Goal: Task Accomplishment & Management: Use online tool/utility

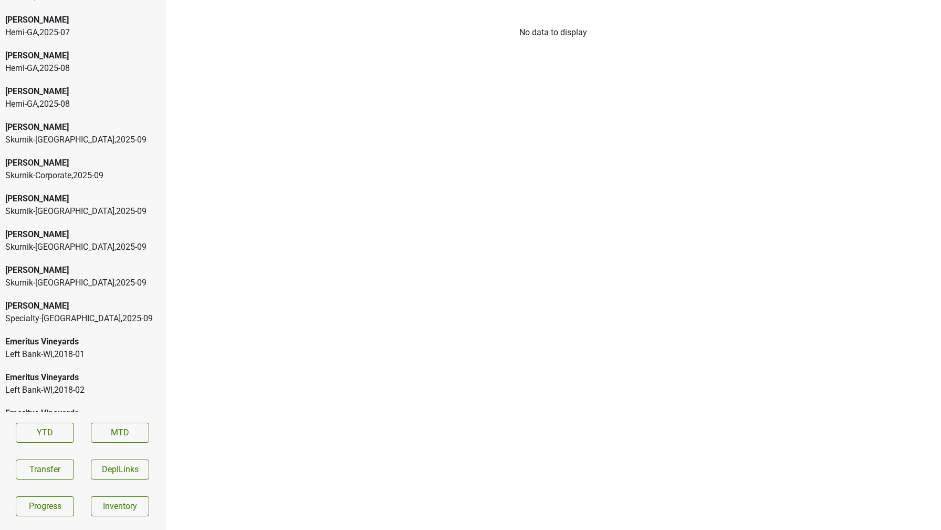
scroll to position [65, 0]
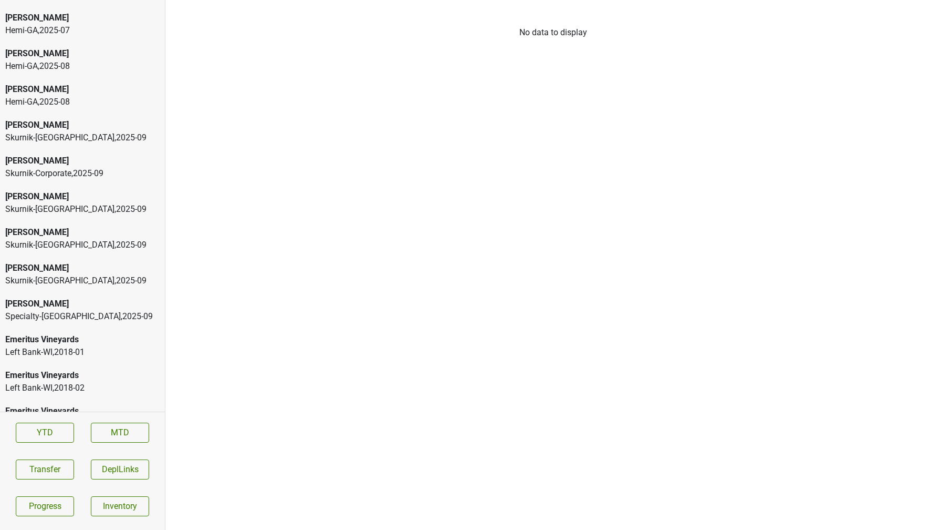
click at [84, 292] on div "Donnachadh Specialty-[GEOGRAPHIC_DATA] , 2025 - 09" at bounding box center [82, 310] width 165 height 36
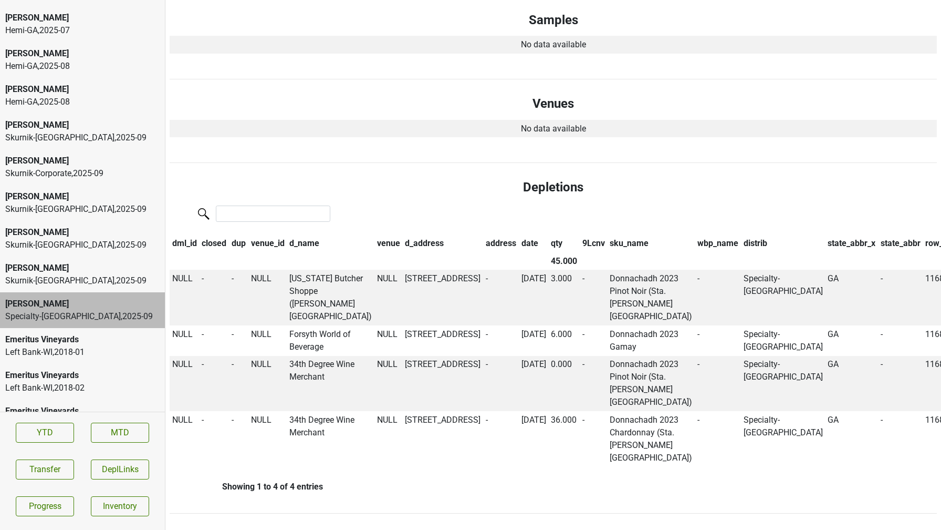
scroll to position [0, 0]
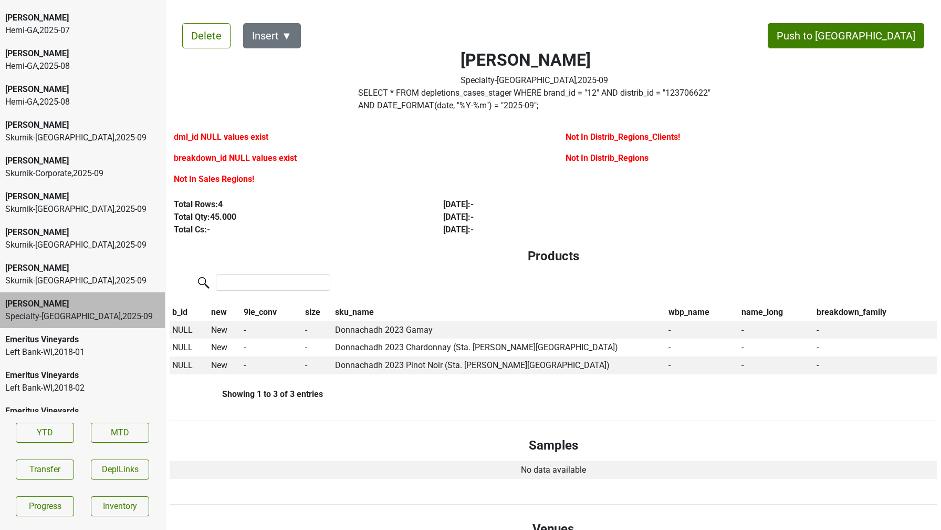
click at [411, 97] on label "SELECT * FROM depletions_cases_stager WHERE brand_id = " 12 " AND distrib_id = …" at bounding box center [534, 99] width 352 height 25
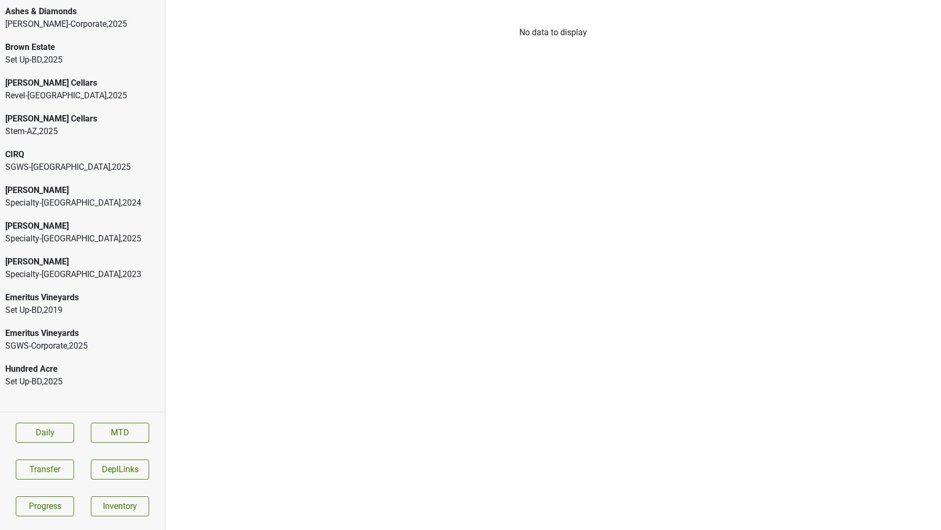
click at [122, 223] on div "[PERSON_NAME]" at bounding box center [82, 226] width 154 height 13
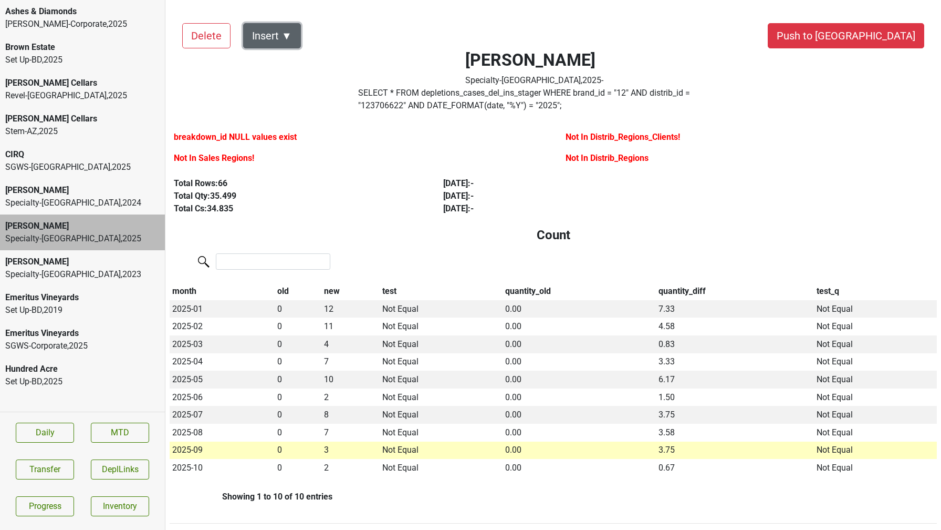
click at [287, 35] on button "Insert ▼" at bounding box center [272, 35] width 58 height 25
click at [300, 58] on span "Sales Regions ▶" at bounding box center [290, 65] width 69 height 14
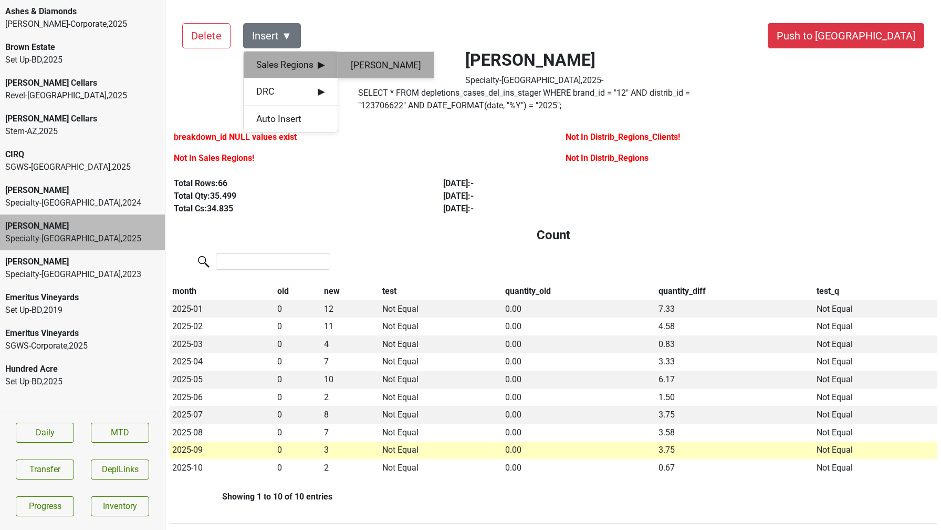
click at [365, 61] on div "Vilma Mazaite" at bounding box center [386, 65] width 96 height 27
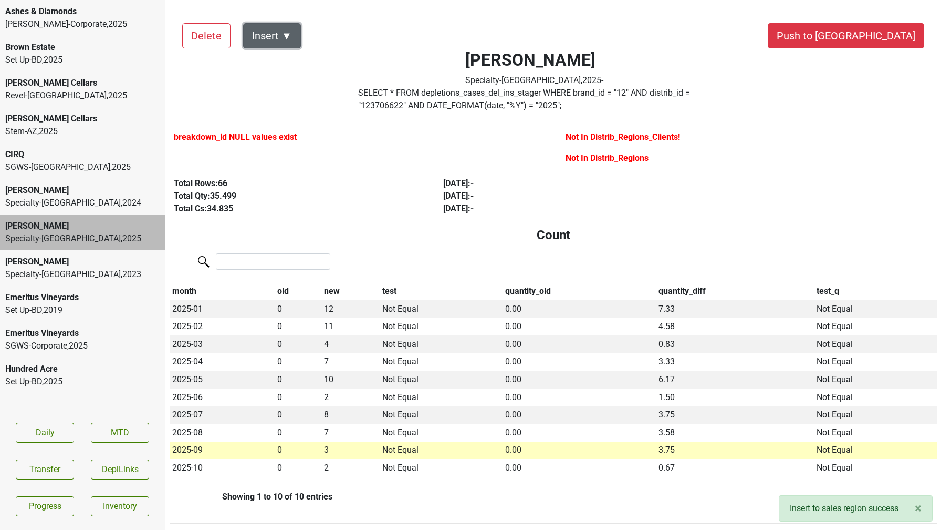
click at [288, 32] on button "Insert ▼" at bounding box center [272, 35] width 58 height 25
click at [297, 64] on span "DRC ▶" at bounding box center [290, 65] width 68 height 14
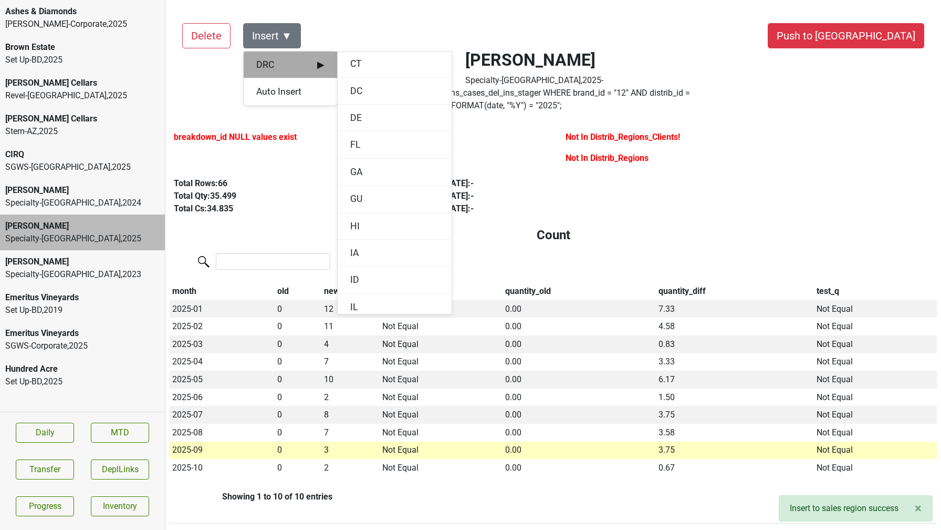
scroll to position [235, 0]
click at [367, 178] on div "GA" at bounding box center [395, 181] width 114 height 27
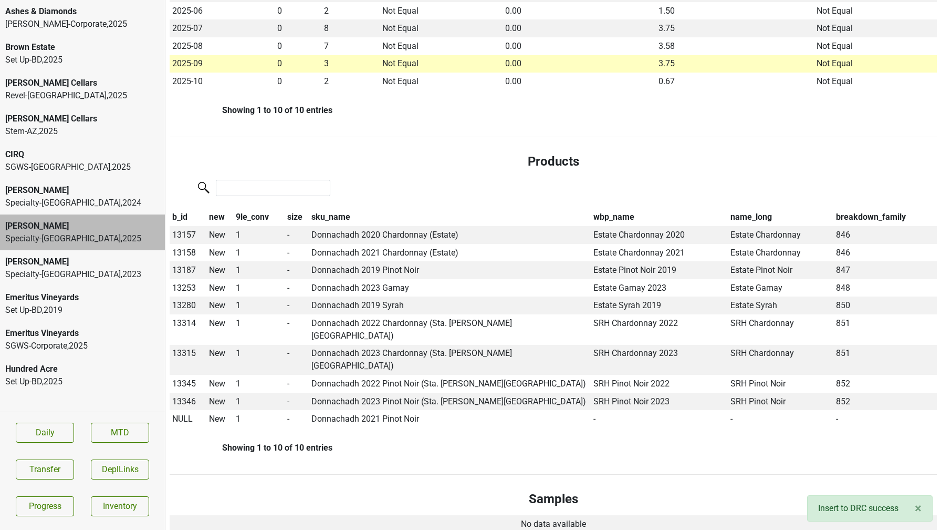
scroll to position [369, 0]
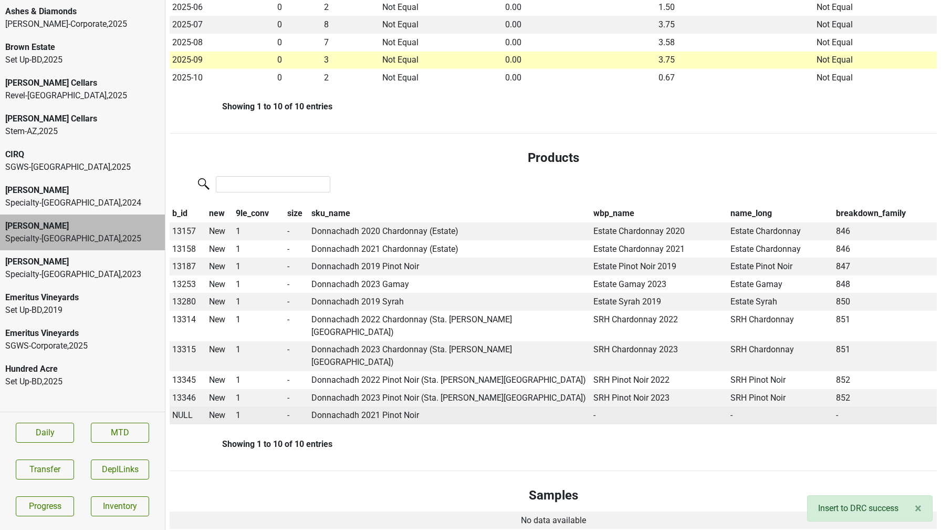
click at [181, 410] on span "NULL" at bounding box center [182, 415] width 20 height 10
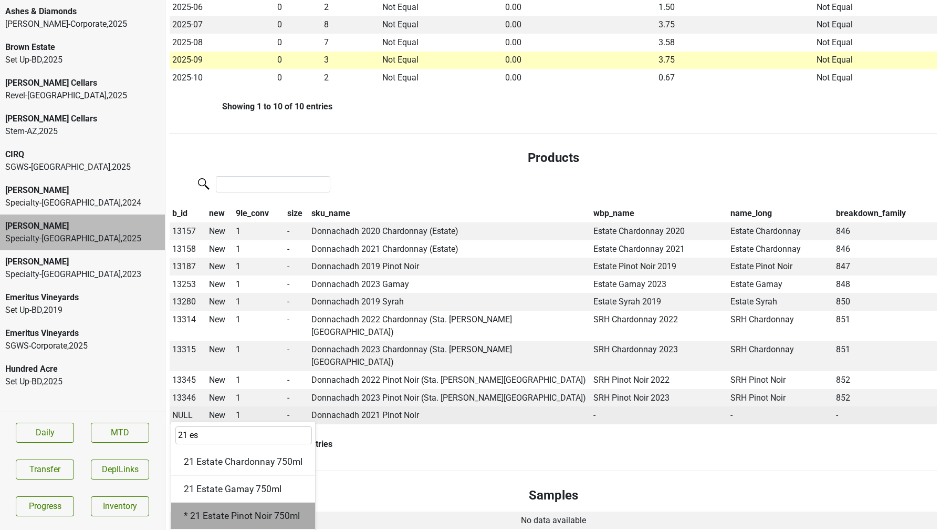
type input "21 es"
click at [199, 502] on div "* 21 Estate Pinot Noir 750ml" at bounding box center [243, 515] width 144 height 27
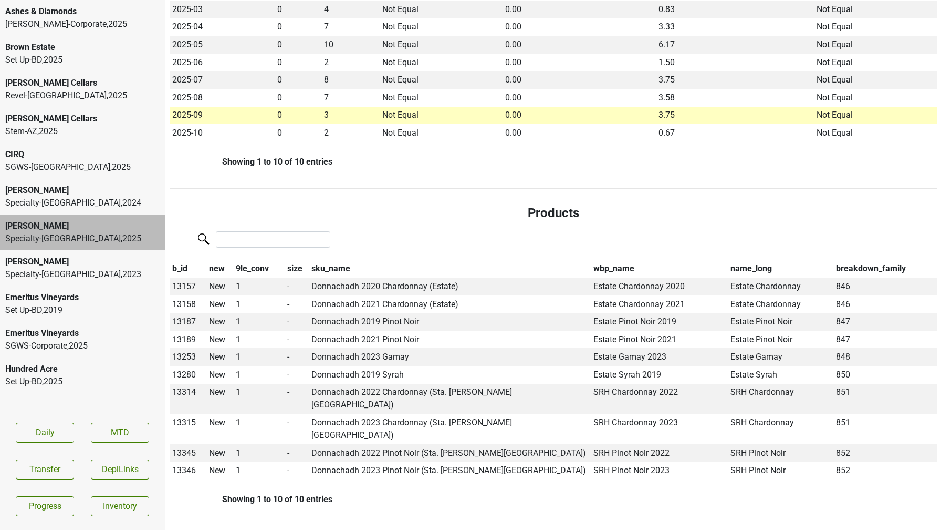
scroll to position [0, 0]
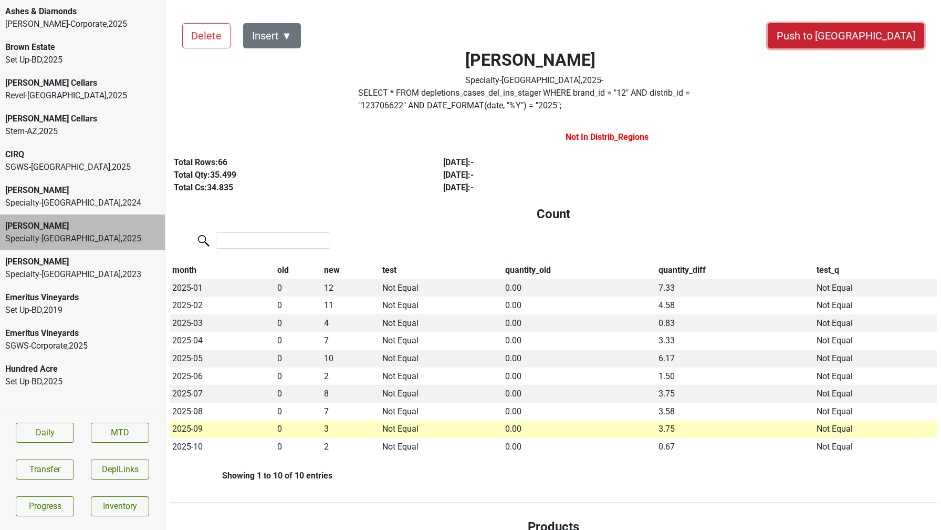
click at [874, 39] on button "Push to [GEOGRAPHIC_DATA]" at bounding box center [846, 35] width 157 height 25
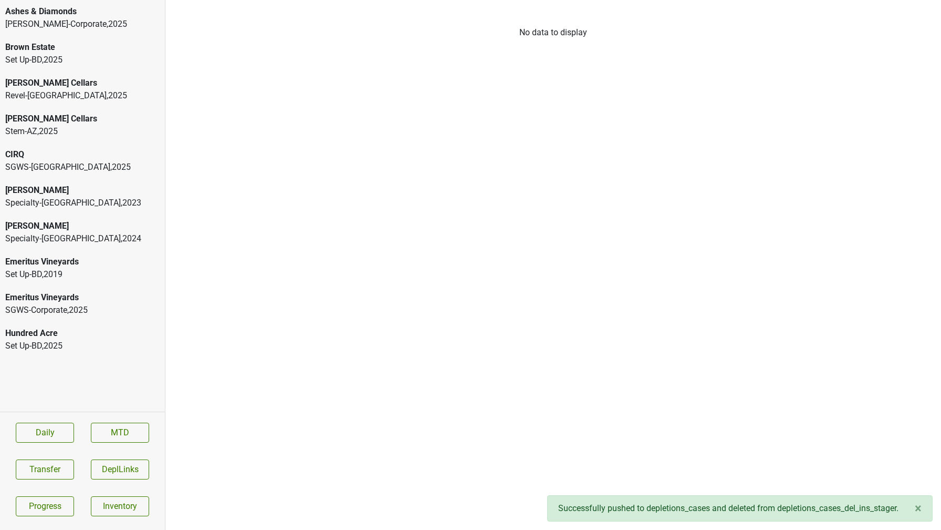
click at [79, 231] on div "[PERSON_NAME]" at bounding box center [82, 226] width 154 height 13
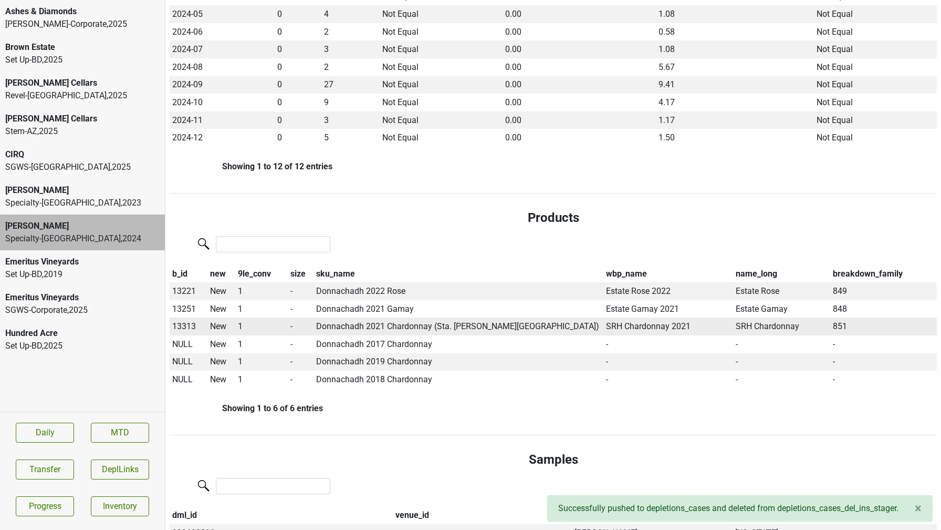
scroll to position [396, 0]
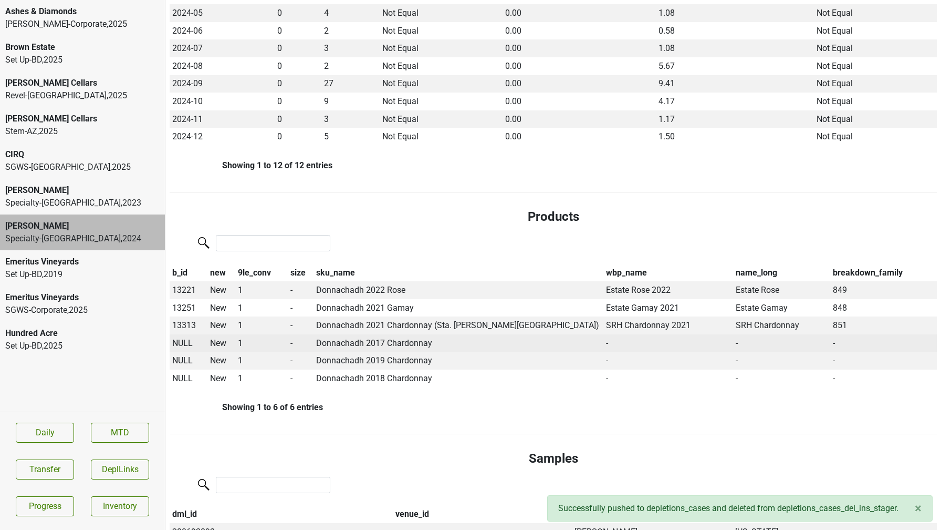
click at [186, 342] on span "NULL" at bounding box center [182, 343] width 20 height 10
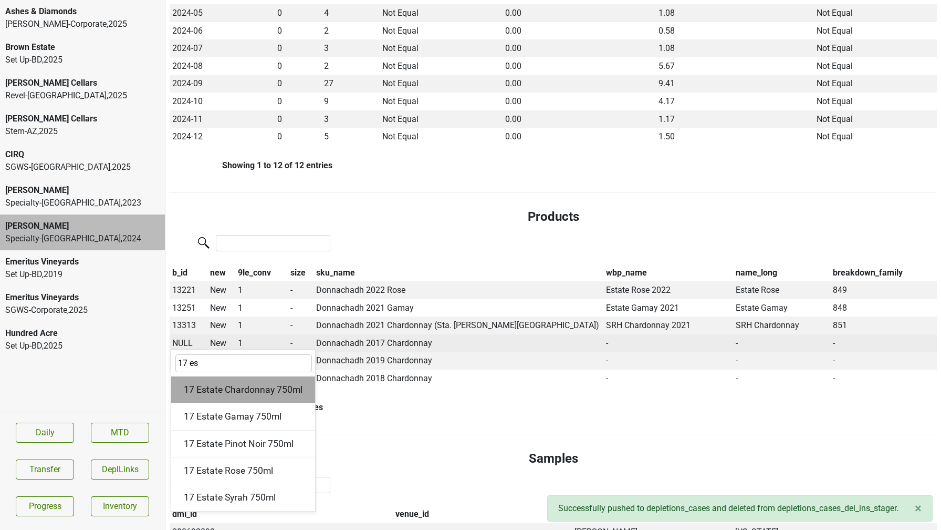
type input "17 es"
click at [211, 388] on div "17 Estate Chardonnay 750ml" at bounding box center [243, 389] width 144 height 27
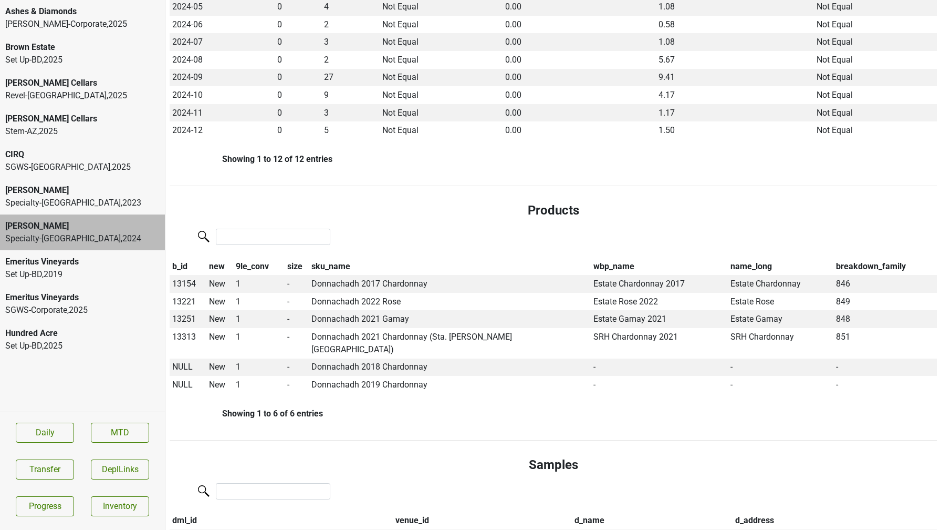
scroll to position [434, 0]
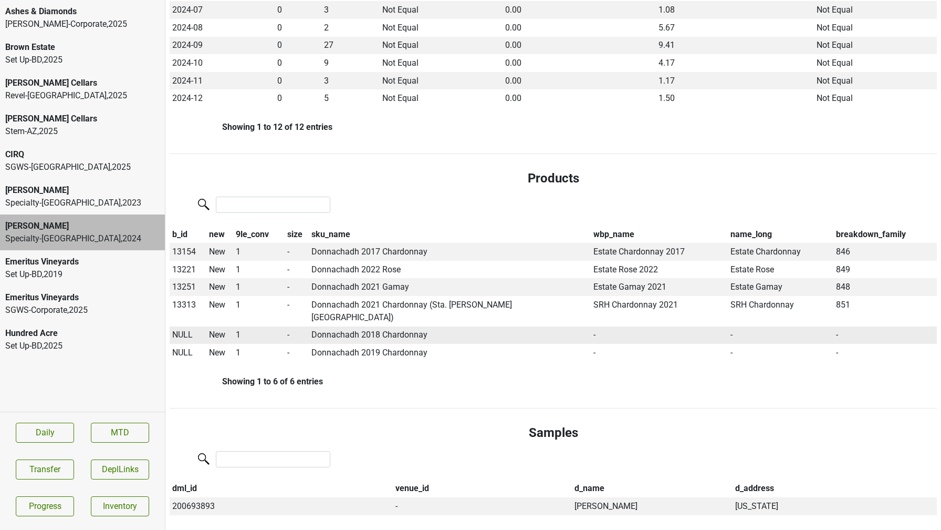
click at [176, 329] on span "NULL" at bounding box center [182, 334] width 20 height 10
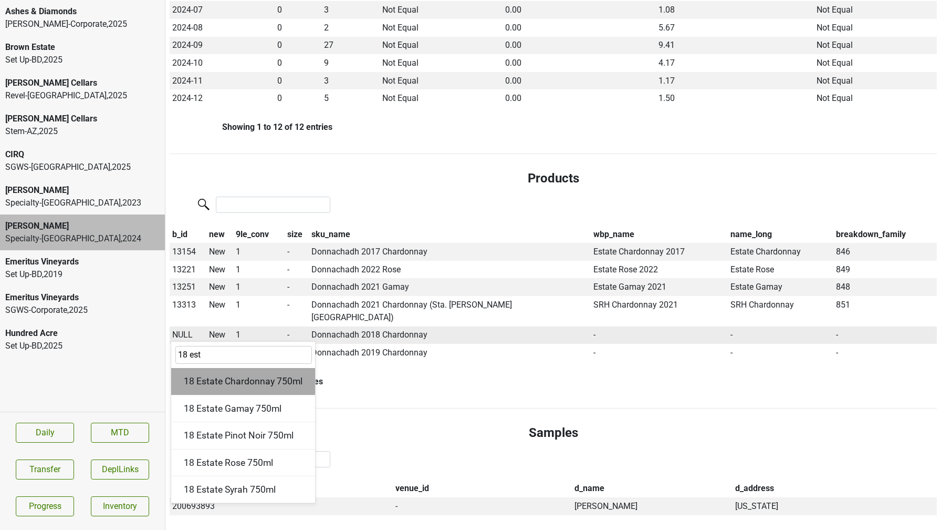
type input "18 est"
click at [193, 368] on div "18 Estate Chardonnay 750ml" at bounding box center [243, 381] width 144 height 27
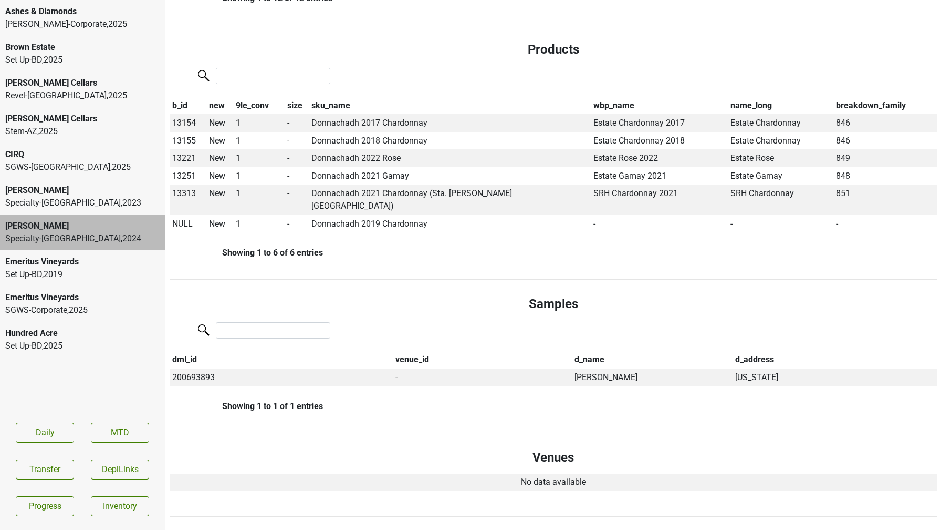
scroll to position [600, 0]
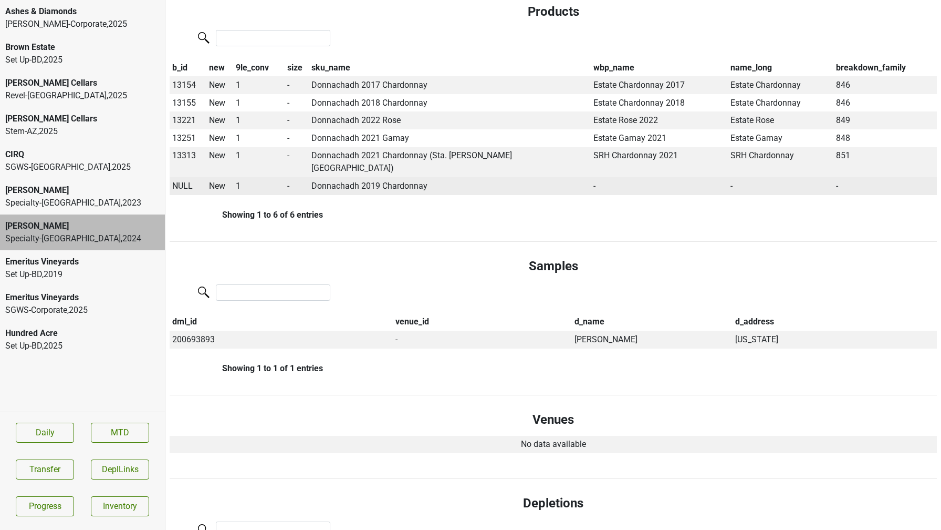
click at [186, 181] on span "NULL" at bounding box center [182, 186] width 20 height 10
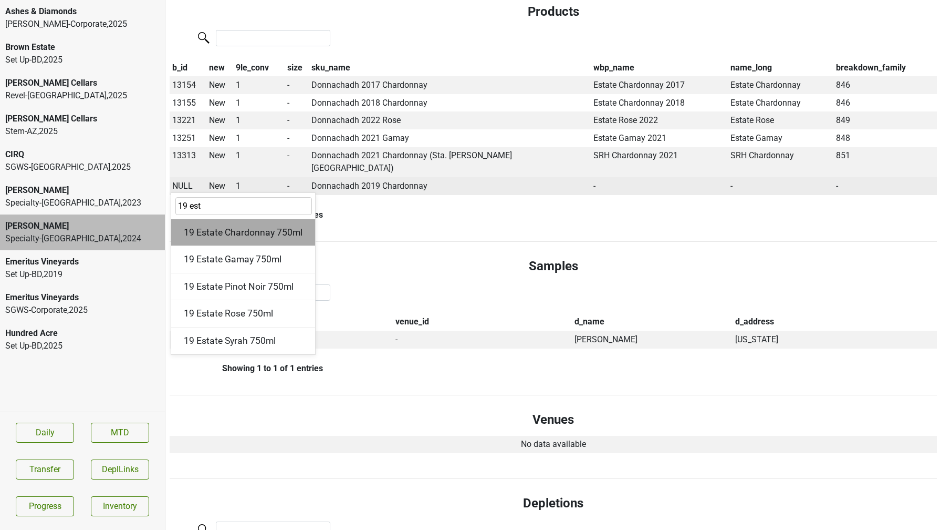
type input "19 est"
click at [202, 221] on div "19 Estate Chardonnay 750ml" at bounding box center [243, 232] width 144 height 27
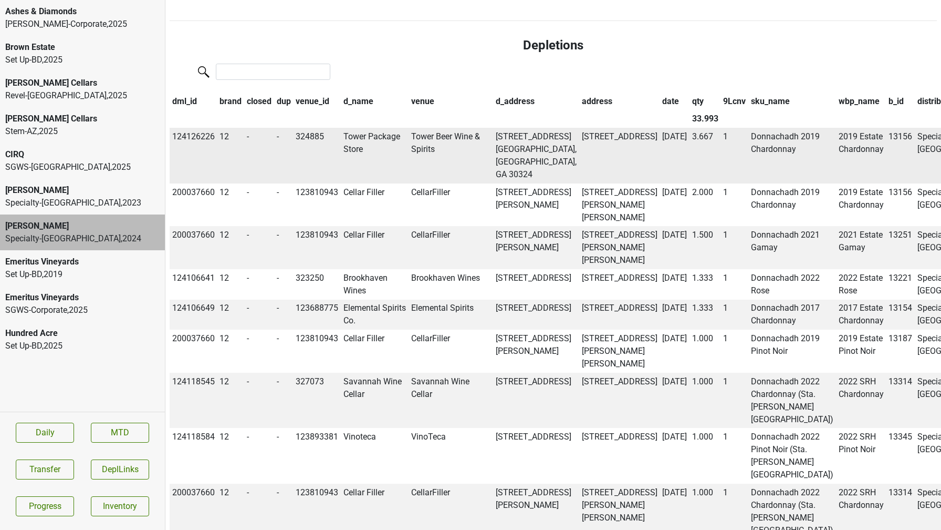
scroll to position [1032, 0]
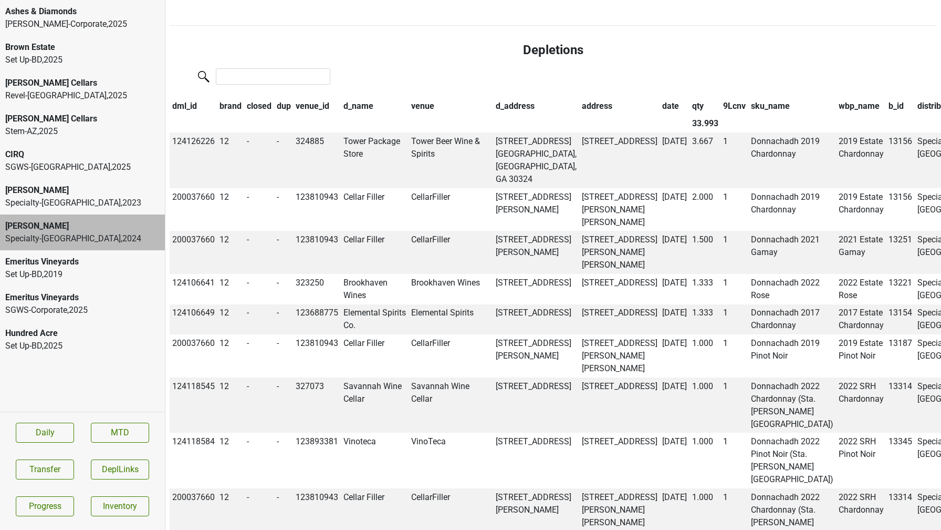
click at [409, 97] on th "venue" at bounding box center [451, 106] width 85 height 18
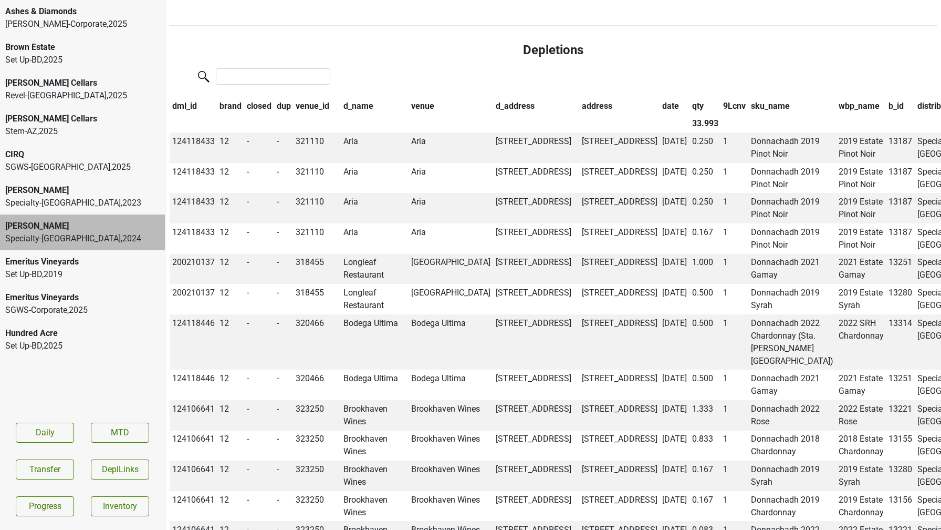
click at [409, 97] on th "venue" at bounding box center [451, 106] width 85 height 18
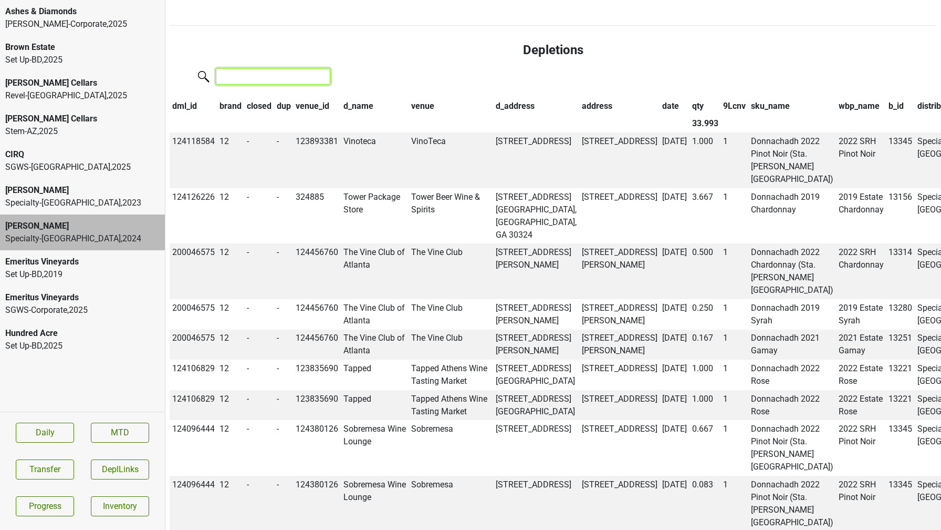
click at [231, 68] on input "search" at bounding box center [273, 76] width 115 height 16
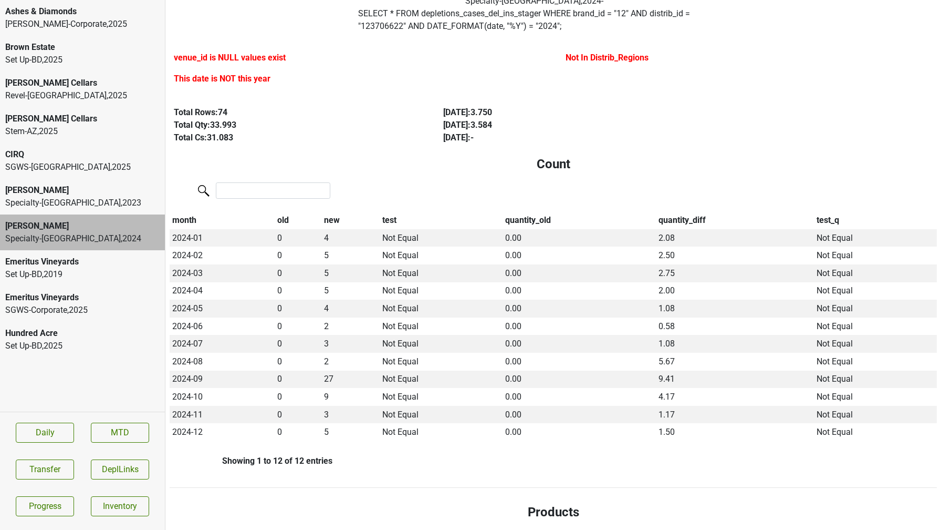
scroll to position [0, 0]
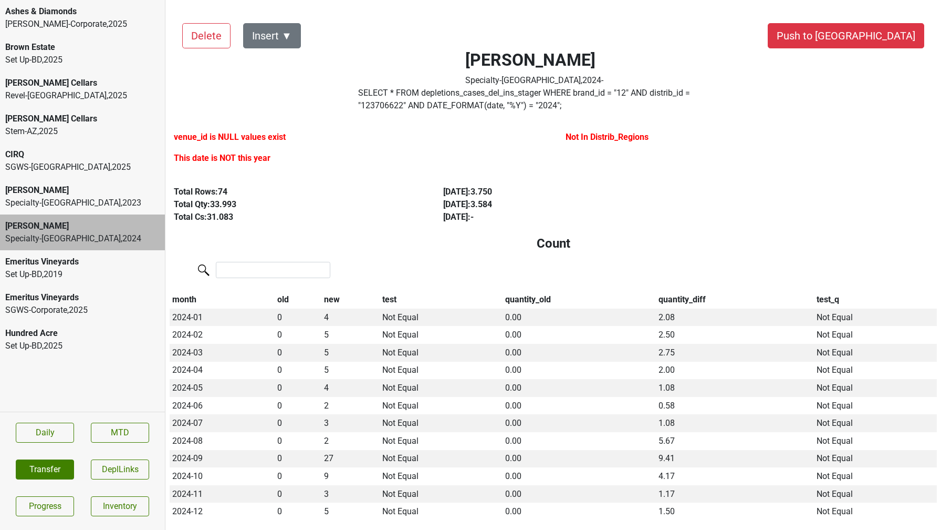
type input "null"
click at [63, 468] on button "Transfer" at bounding box center [45, 469] width 58 height 20
click at [47, 478] on button "Transfer" at bounding box center [45, 469] width 58 height 20
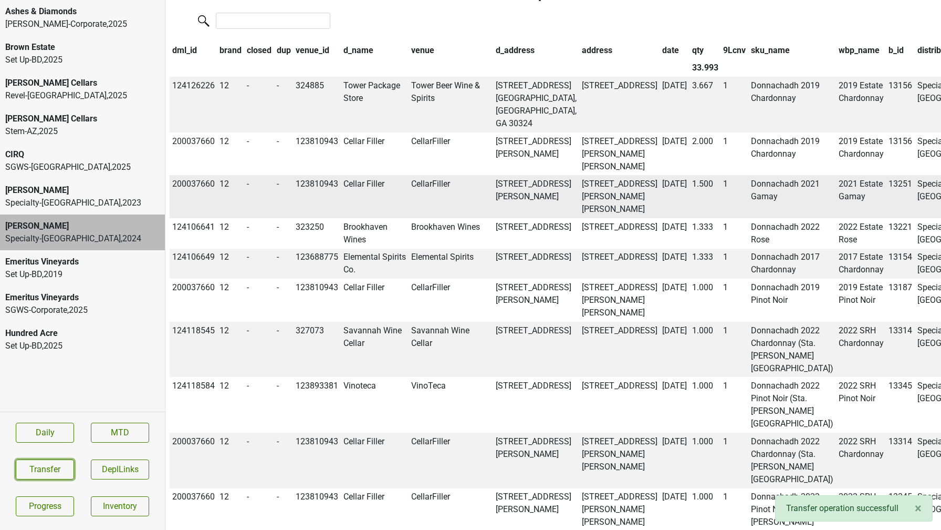
scroll to position [1093, 0]
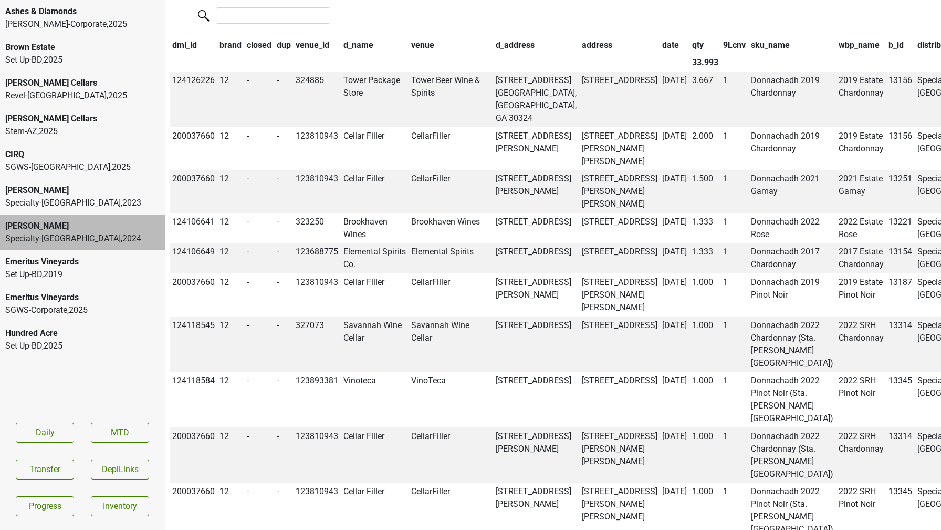
click at [322, 36] on th "venue_id" at bounding box center [317, 45] width 48 height 18
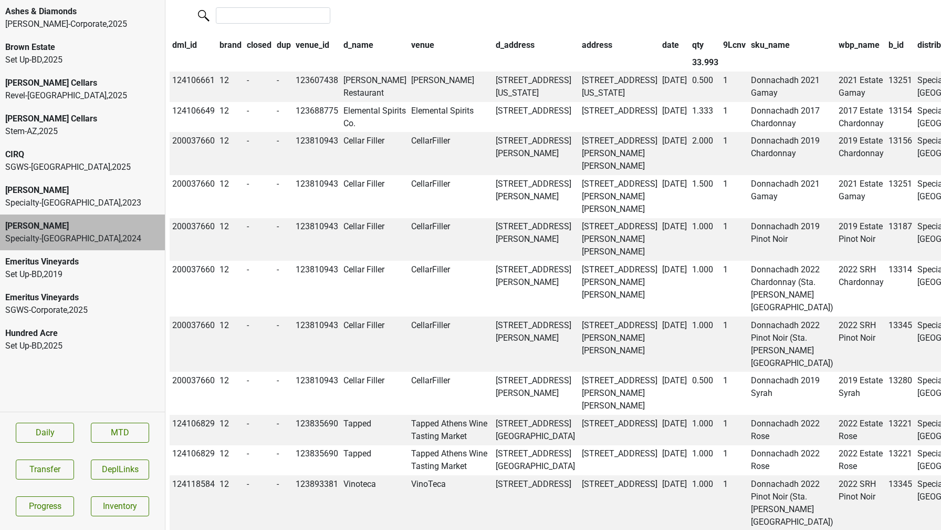
click at [410, 36] on th "venue" at bounding box center [451, 45] width 85 height 18
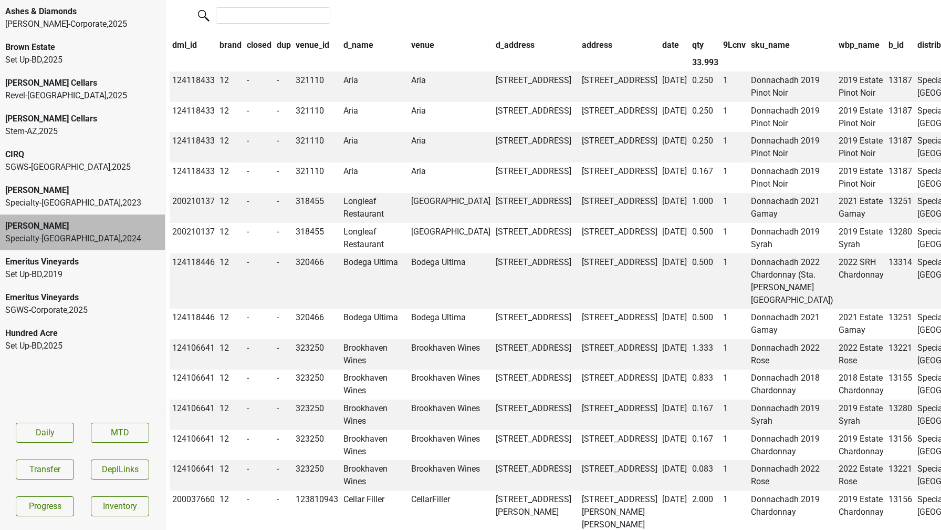
click at [409, 36] on th "venue" at bounding box center [451, 45] width 85 height 18
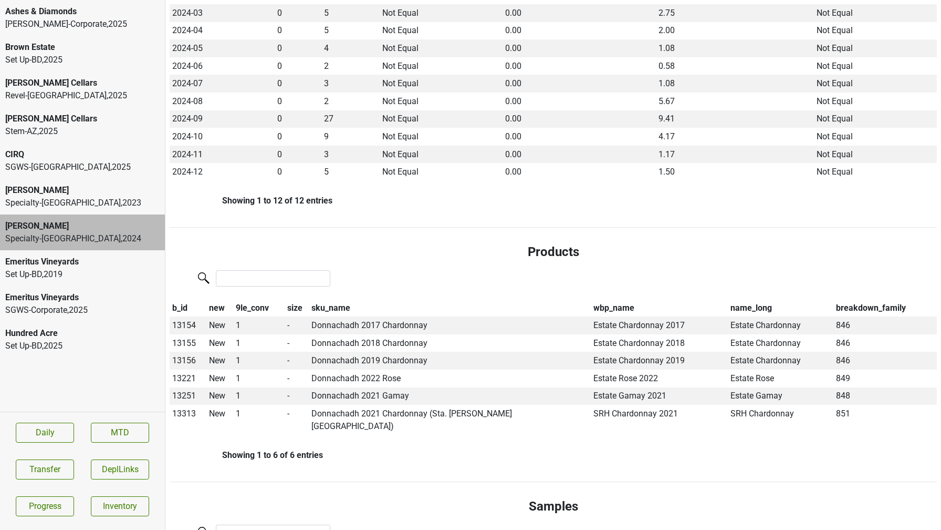
scroll to position [0, 0]
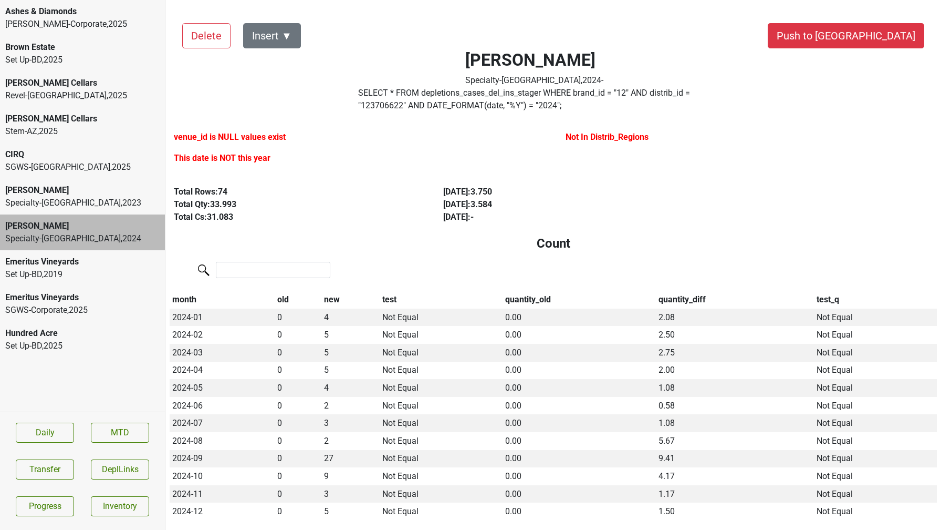
click at [240, 138] on label "venue_id is NULL values exist" at bounding box center [230, 137] width 112 height 13
click at [231, 137] on label "venue_id is NULL values exist" at bounding box center [230, 137] width 112 height 13
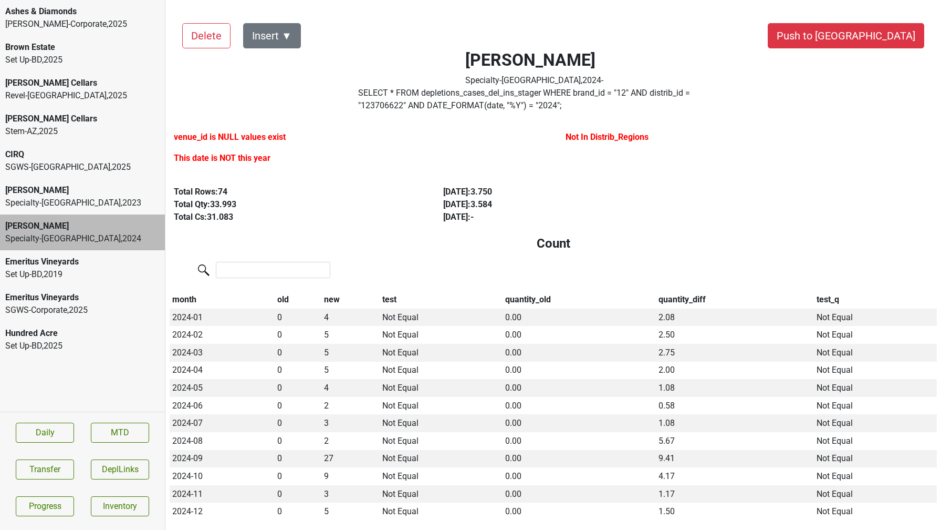
click at [711, 93] on label "SELECT * FROM depletions_cases_del_ins_stager WHERE brand_id = " 12 " AND distr…" at bounding box center [534, 99] width 352 height 25
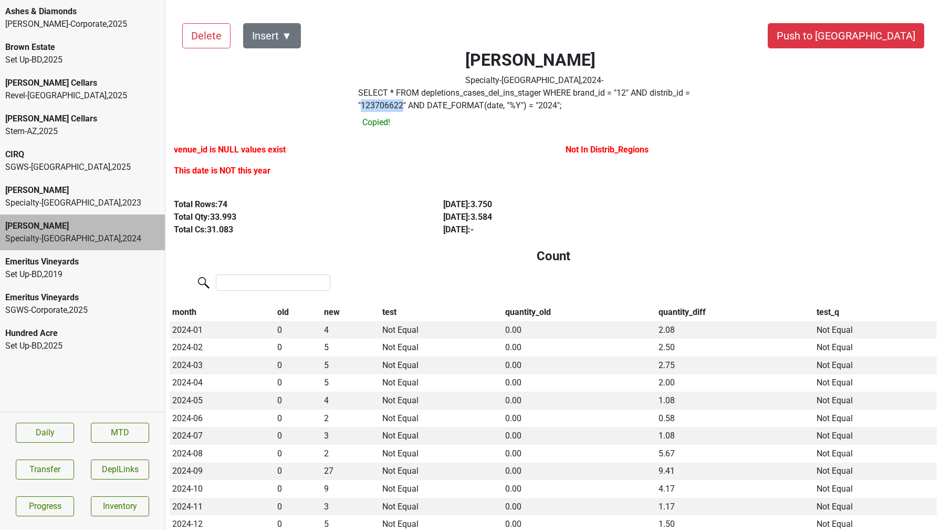
copy label "123706622"
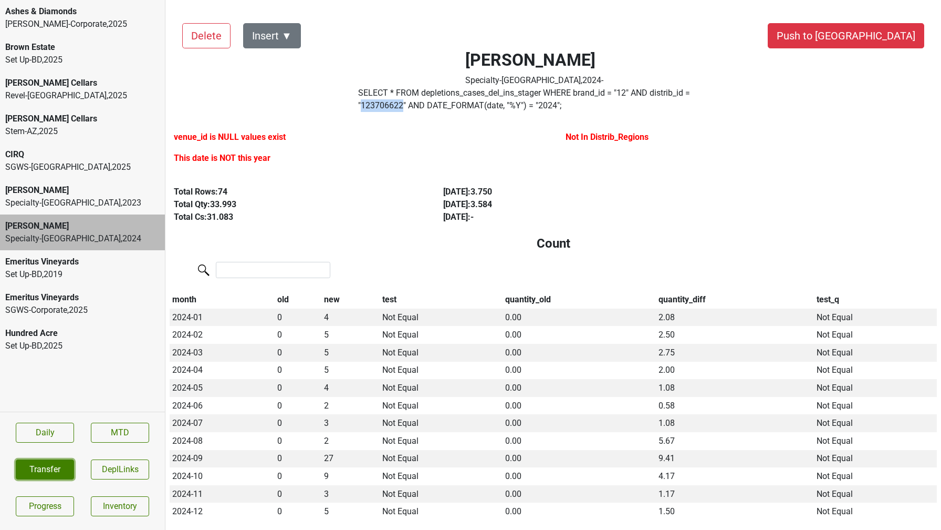
click at [63, 468] on button "Transfer" at bounding box center [45, 469] width 58 height 20
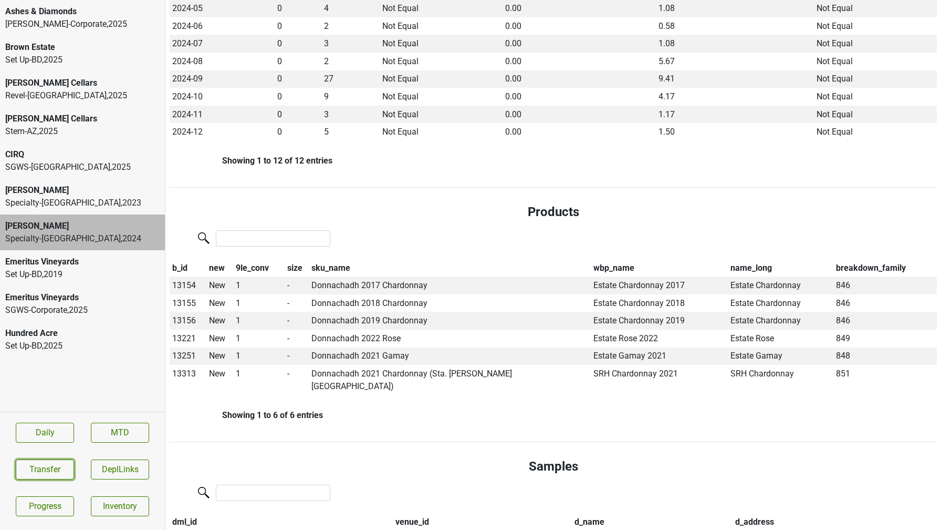
scroll to position [32, 0]
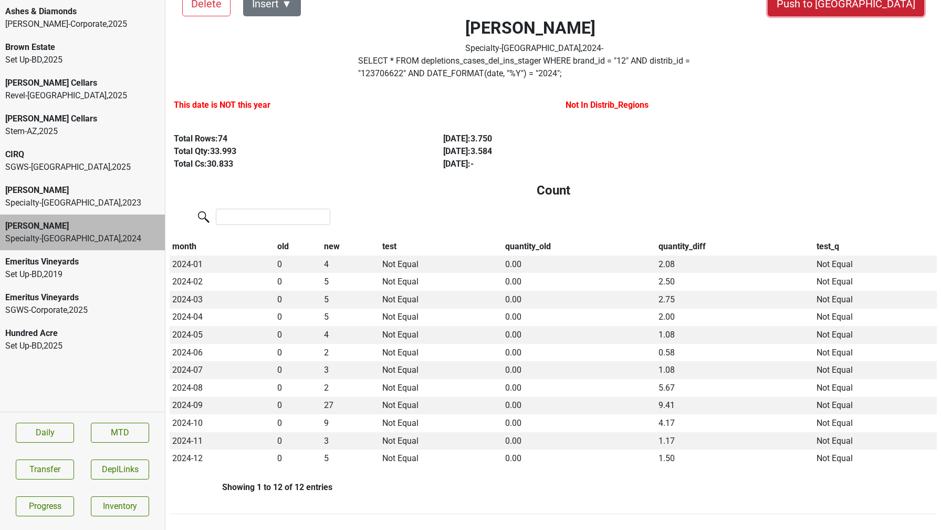
click at [878, 8] on button "Push to DC" at bounding box center [846, 3] width 157 height 25
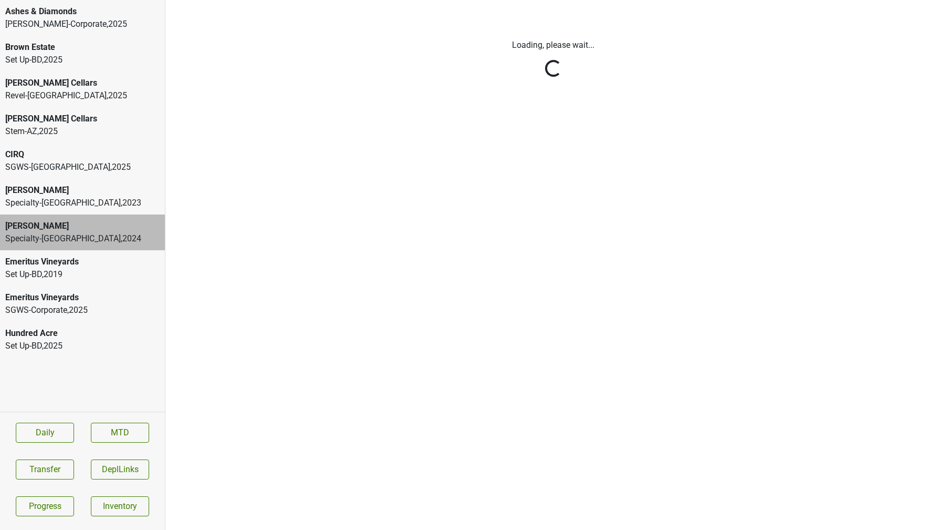
scroll to position [0, 0]
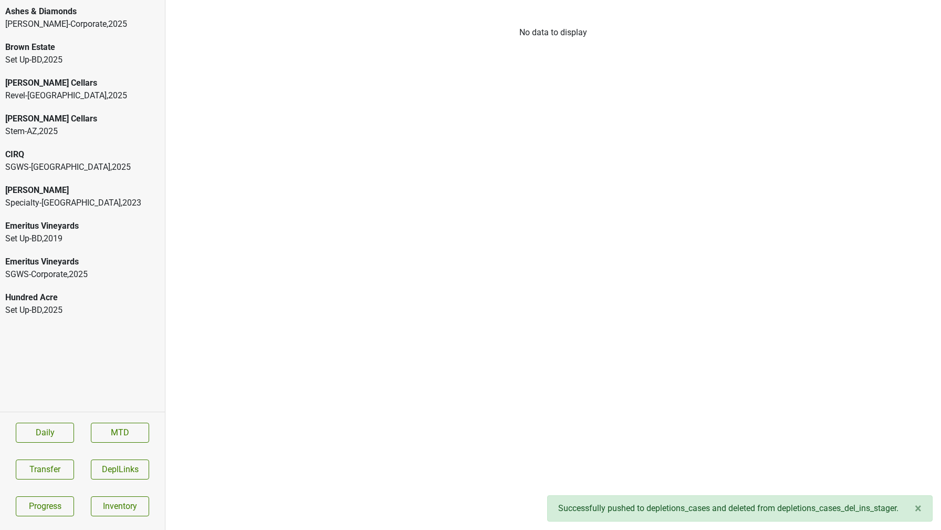
click at [101, 201] on div "Specialty-GA , 2023" at bounding box center [82, 202] width 154 height 13
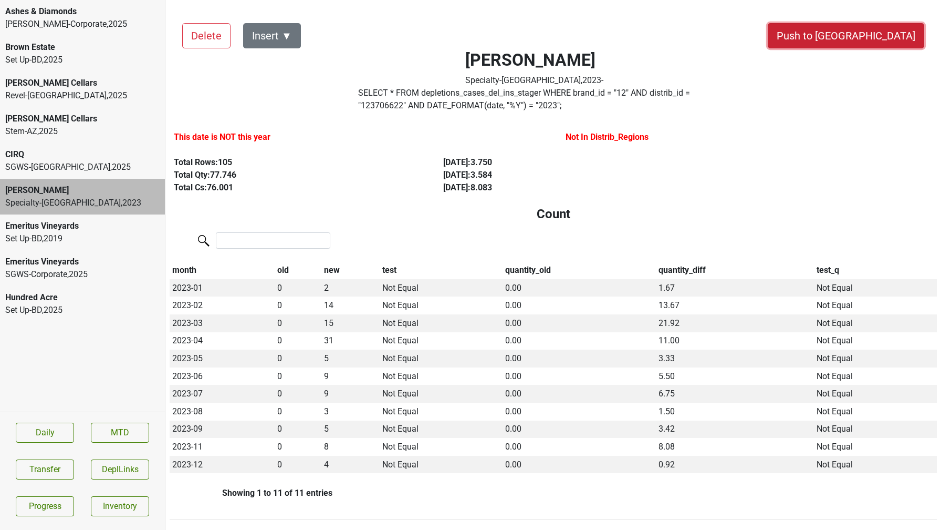
click at [909, 34] on button "Push to DC" at bounding box center [846, 35] width 157 height 25
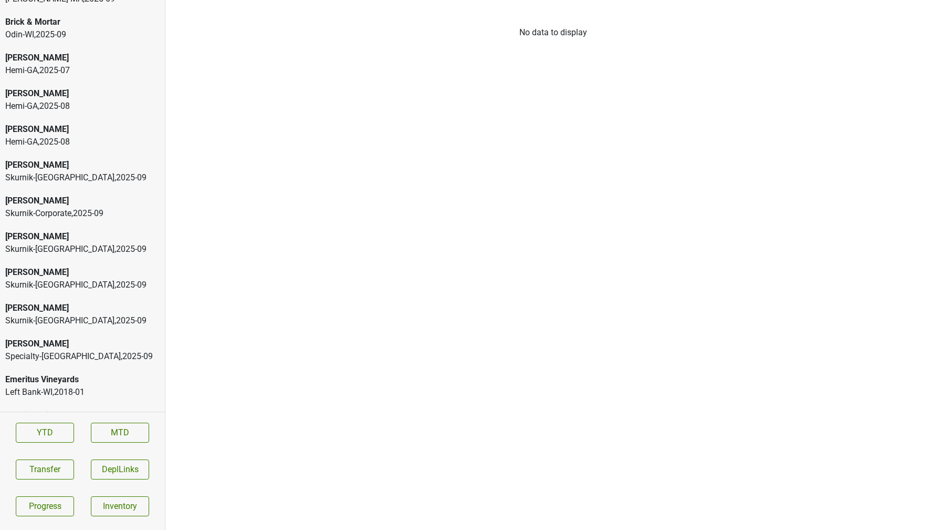
scroll to position [38, 0]
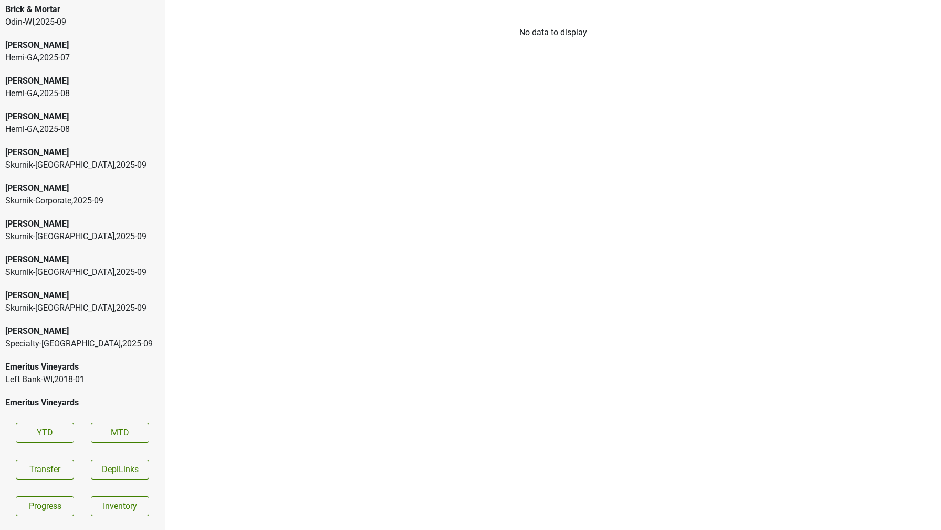
click at [76, 350] on div "Donnachadh Specialty-[GEOGRAPHIC_DATA] , 2025 - 09" at bounding box center [82, 337] width 165 height 36
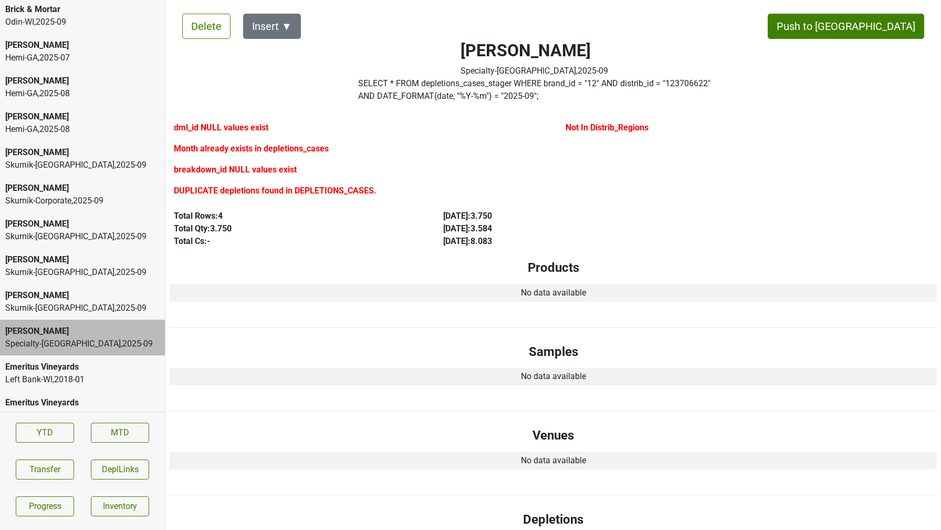
scroll to position [11, 0]
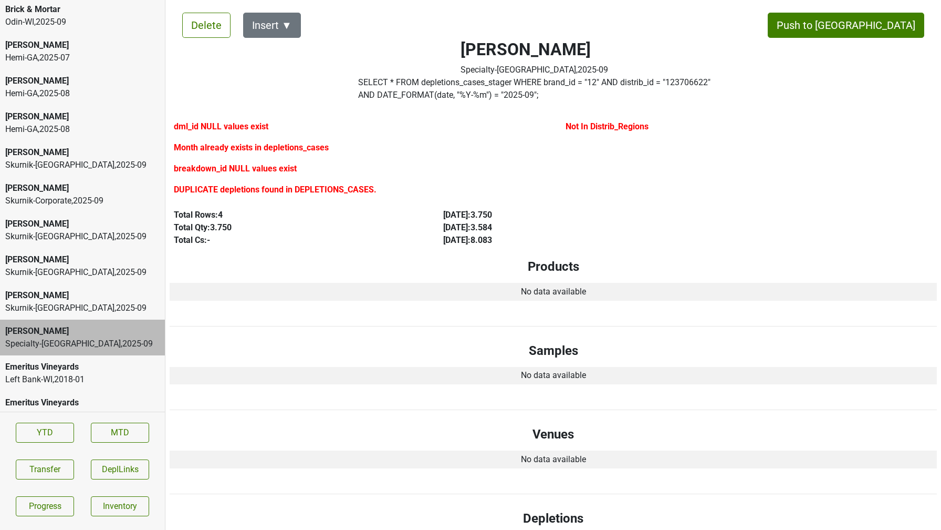
click at [459, 85] on label "SELECT * FROM depletions_cases_stager WHERE brand_id = " 12 " AND distrib_id = …" at bounding box center [534, 88] width 352 height 25
click at [41, 463] on button "Transfer" at bounding box center [45, 469] width 58 height 20
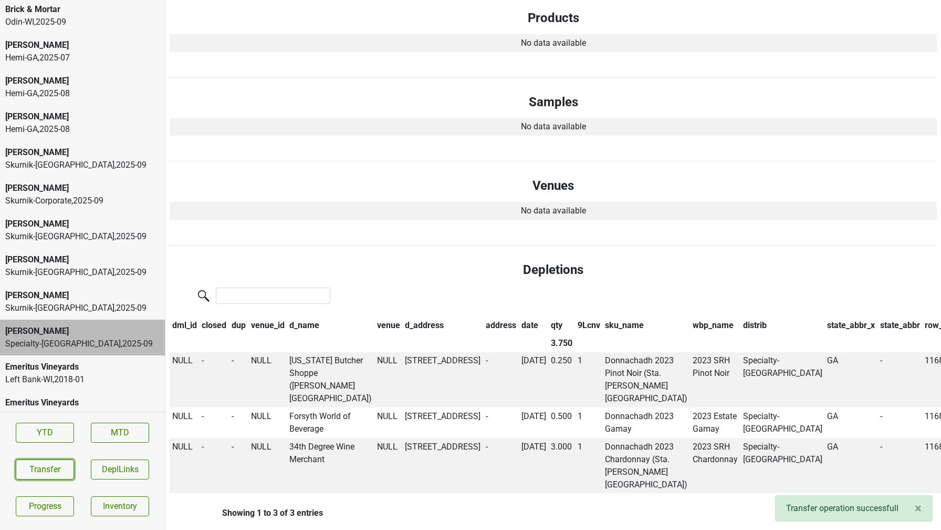
scroll to position [248, 0]
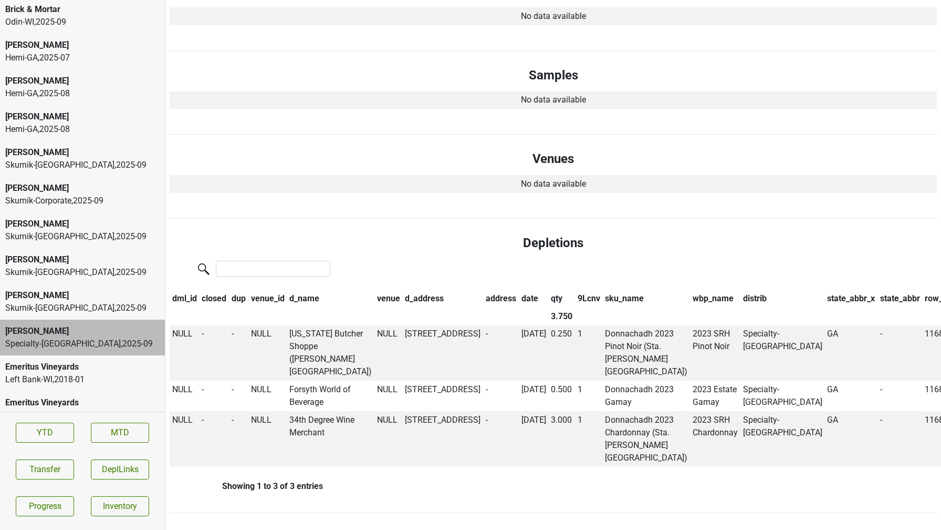
click at [92, 237] on div "Skurnik-CT , 2025 - 09" at bounding box center [82, 236] width 154 height 13
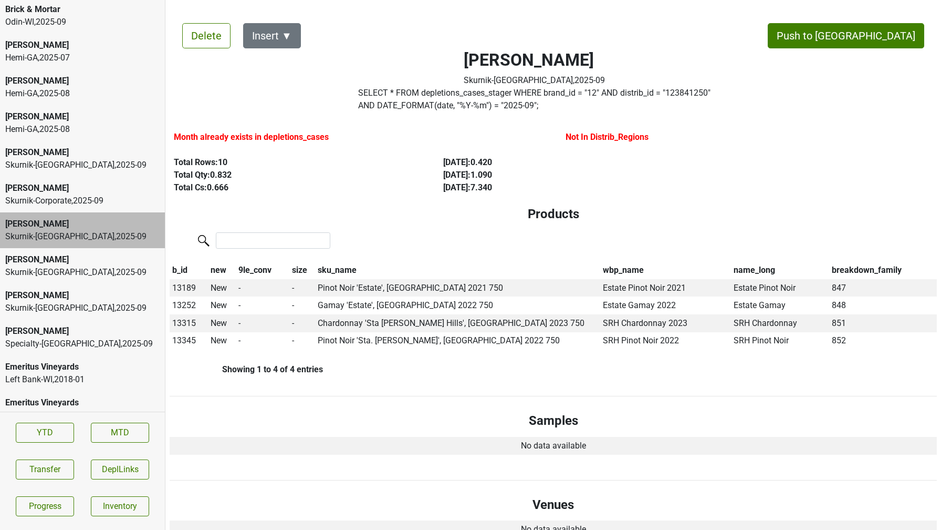
scroll to position [8, 0]
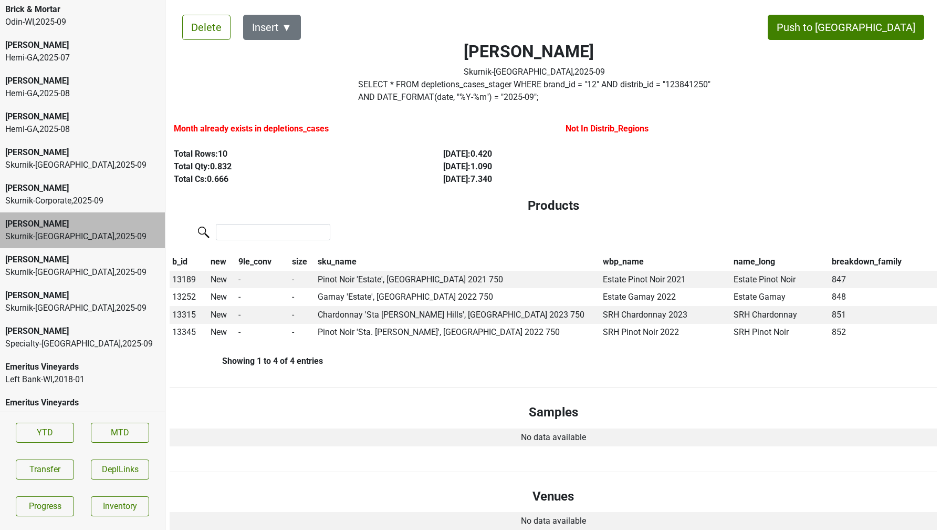
click at [376, 87] on label "SELECT * FROM depletions_cases_stager WHERE brand_id = " 12 " AND distrib_id = …" at bounding box center [534, 90] width 352 height 25
click at [419, 93] on label "SELECT * FROM depletions_cases_stager WHERE brand_id = " 12 " AND distrib_id = …" at bounding box center [534, 90] width 352 height 25
click at [35, 466] on button "Transfer" at bounding box center [45, 469] width 58 height 20
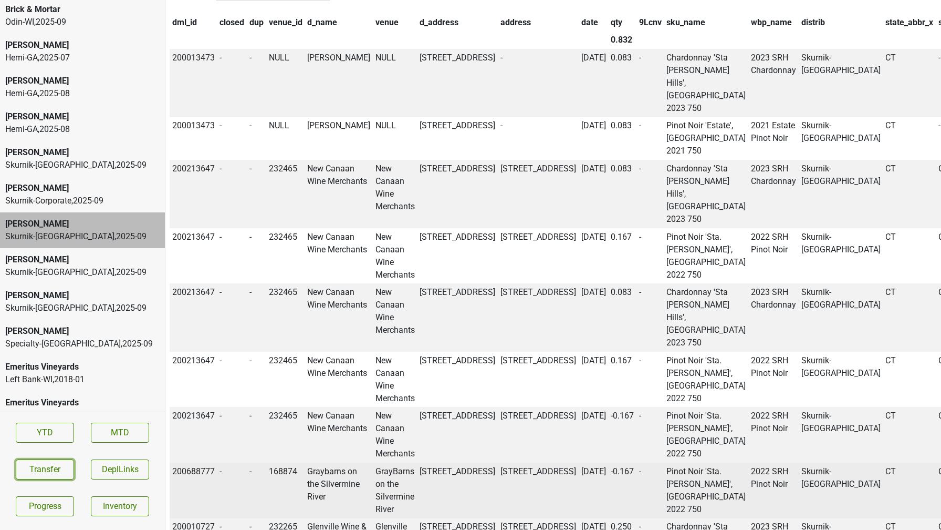
scroll to position [0, 0]
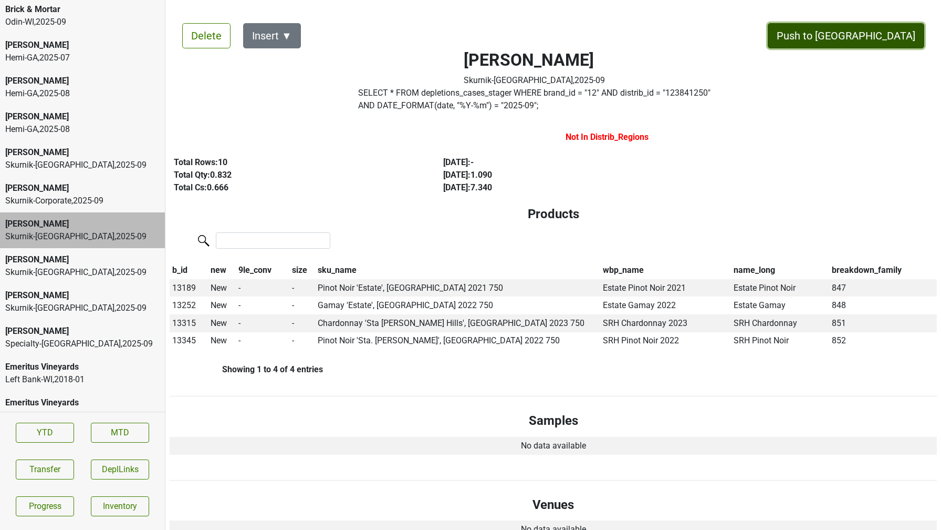
click at [867, 39] on button "Push to [GEOGRAPHIC_DATA]" at bounding box center [846, 35] width 157 height 25
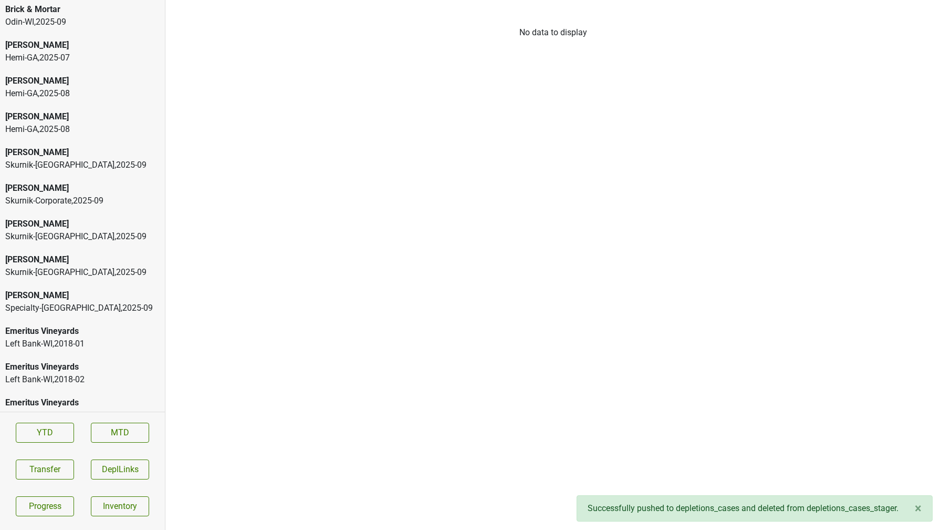
click at [104, 228] on div "[PERSON_NAME]" at bounding box center [82, 223] width 154 height 13
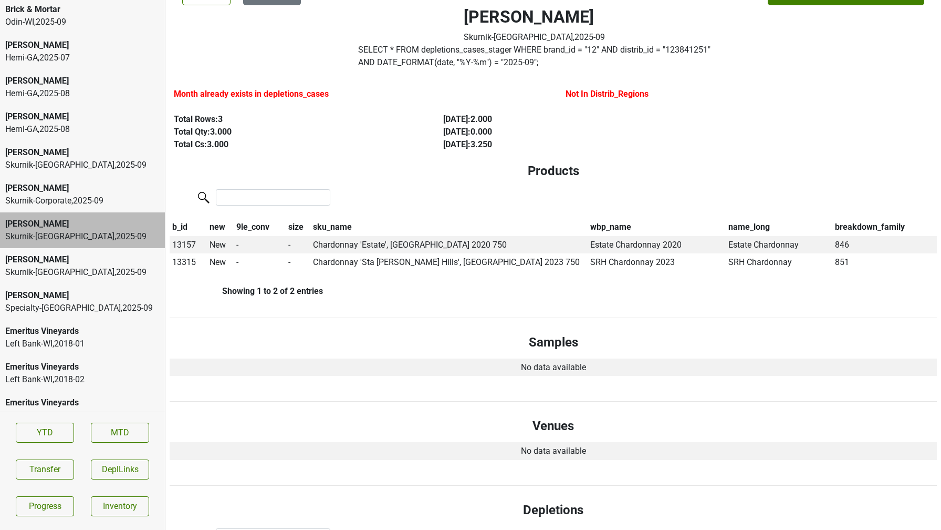
scroll to position [45, 0]
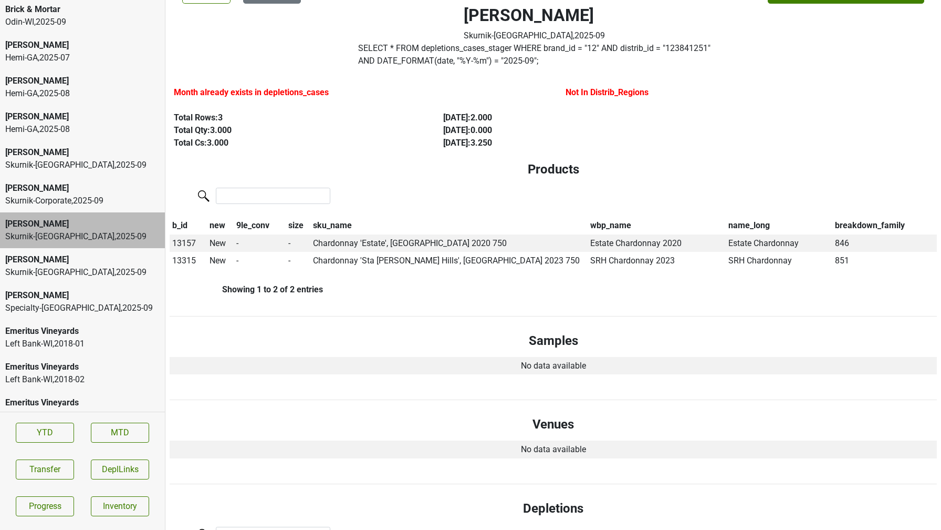
click at [419, 58] on label "SELECT * FROM depletions_cases_stager WHERE brand_id = " 12 " AND distrib_id = …" at bounding box center [534, 54] width 352 height 25
click at [33, 465] on button "Transfer" at bounding box center [45, 469] width 58 height 20
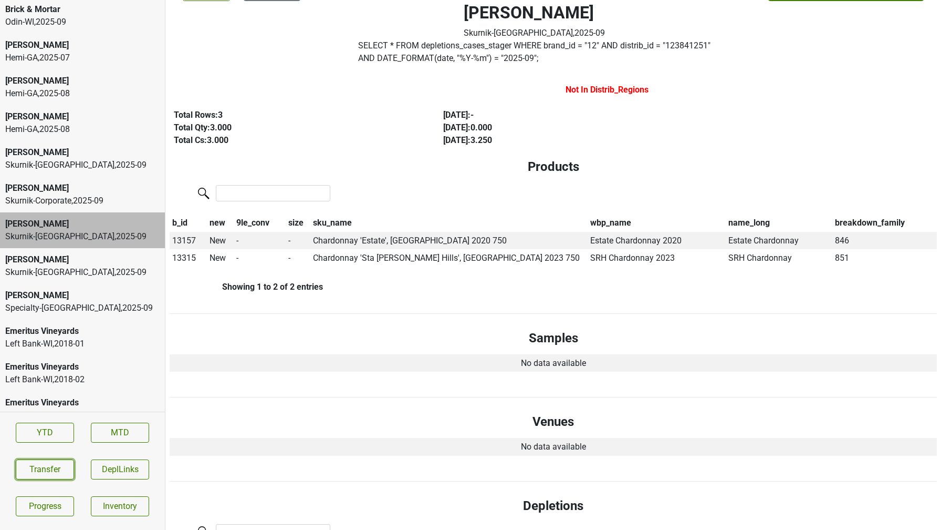
scroll to position [0, 0]
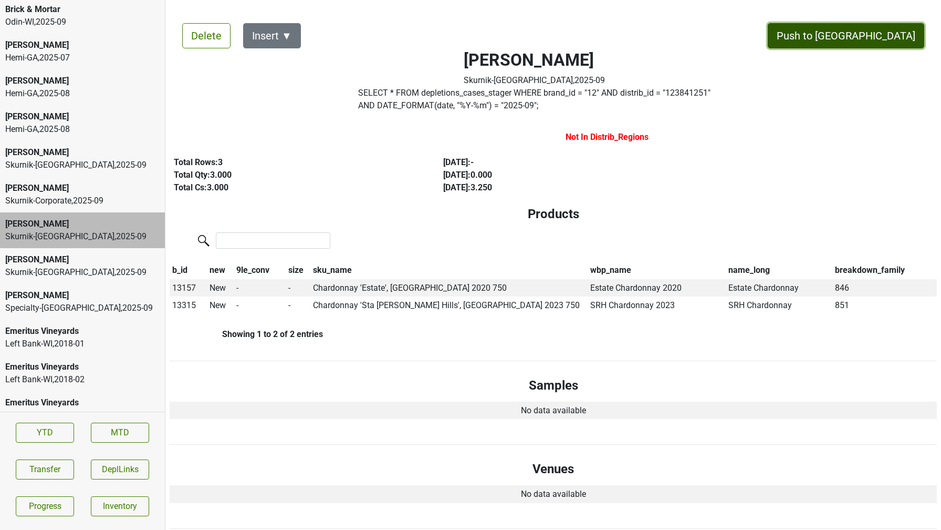
click at [892, 29] on button "Push to DC" at bounding box center [846, 35] width 157 height 25
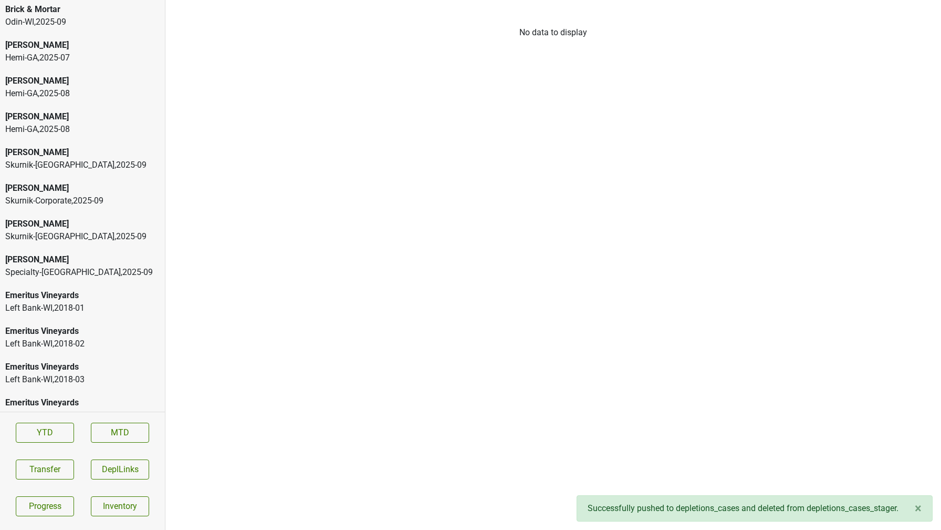
click at [51, 238] on div "Skurnik-NY , 2025 - 09" at bounding box center [82, 236] width 154 height 13
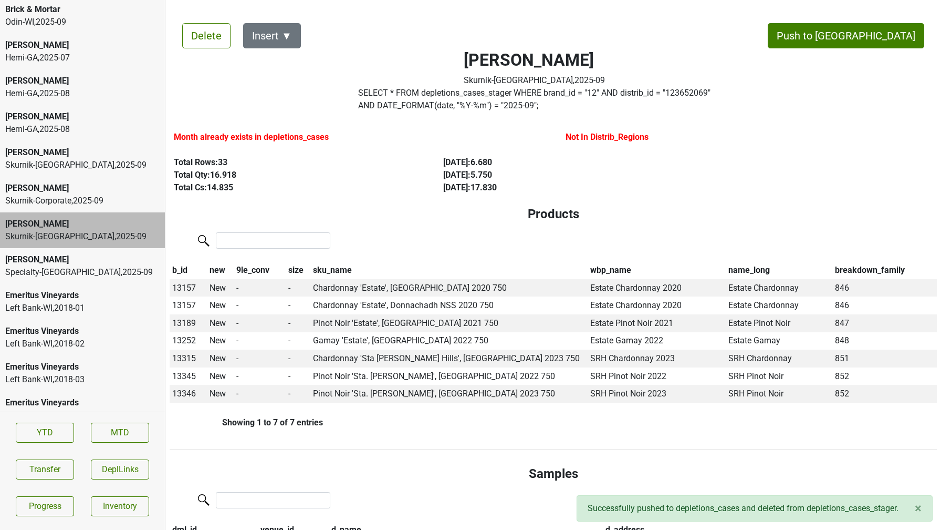
click at [461, 97] on label "SELECT * FROM depletions_cases_stager WHERE brand_id = " 12 " AND distrib_id = …" at bounding box center [534, 99] width 352 height 25
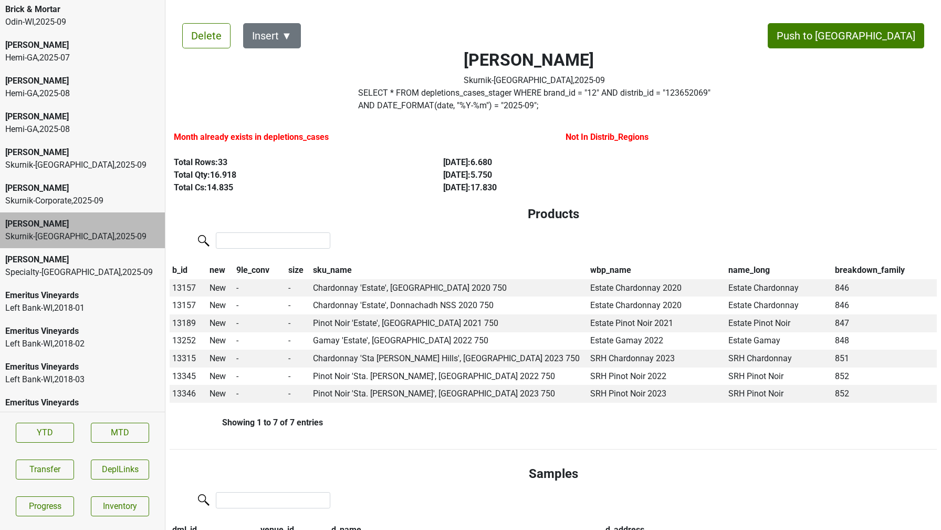
click at [63, 479] on section "YTD MTD Transfer DeplLinks Progress Inventory" at bounding box center [82, 468] width 165 height 115
click at [60, 475] on button "Transfer" at bounding box center [45, 469] width 58 height 20
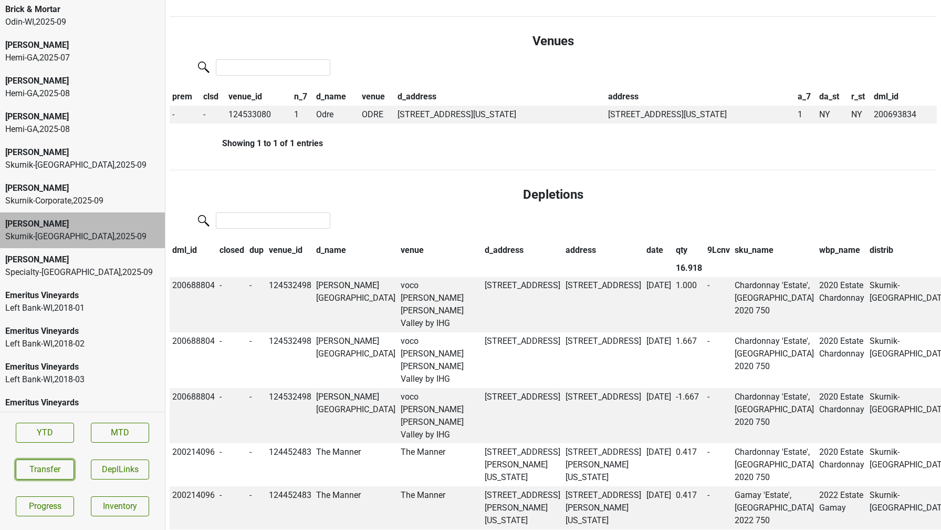
scroll to position [640, 0]
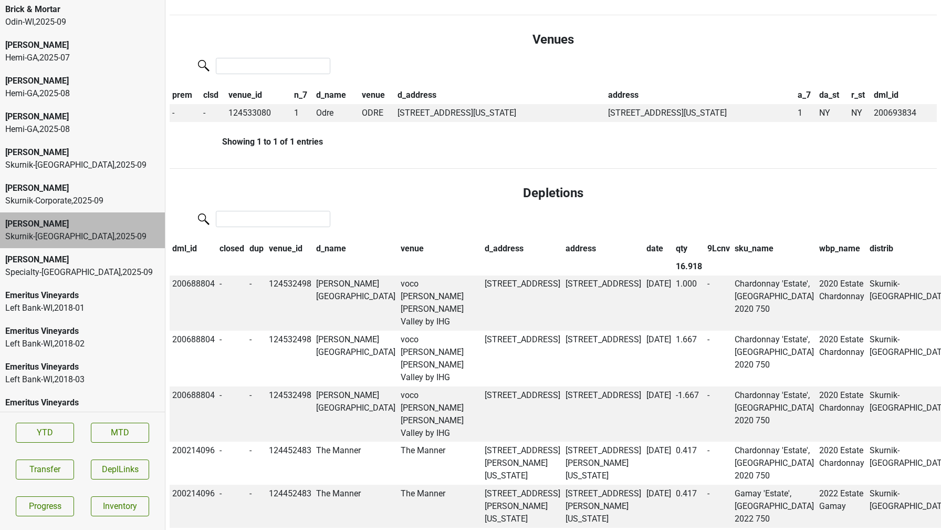
click at [673, 251] on th "qty" at bounding box center [689, 249] width 32 height 18
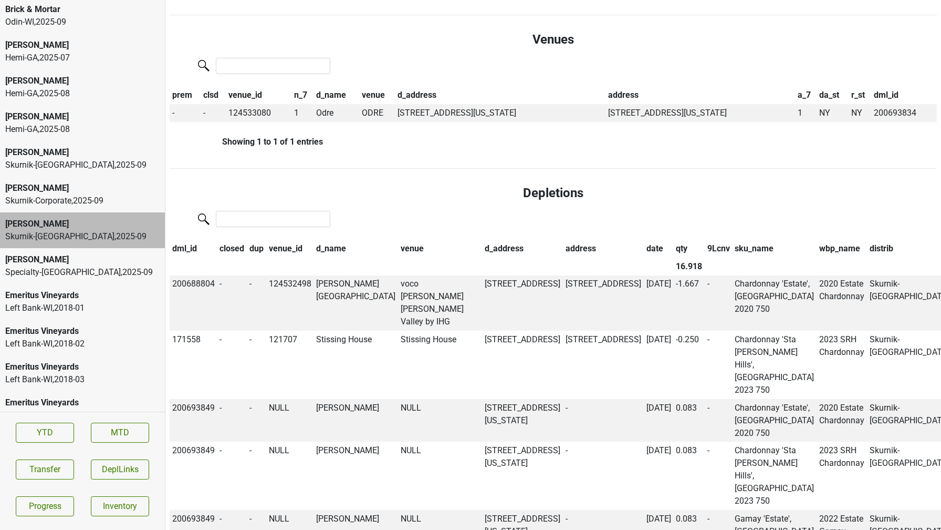
click at [673, 251] on th "qty" at bounding box center [689, 249] width 32 height 18
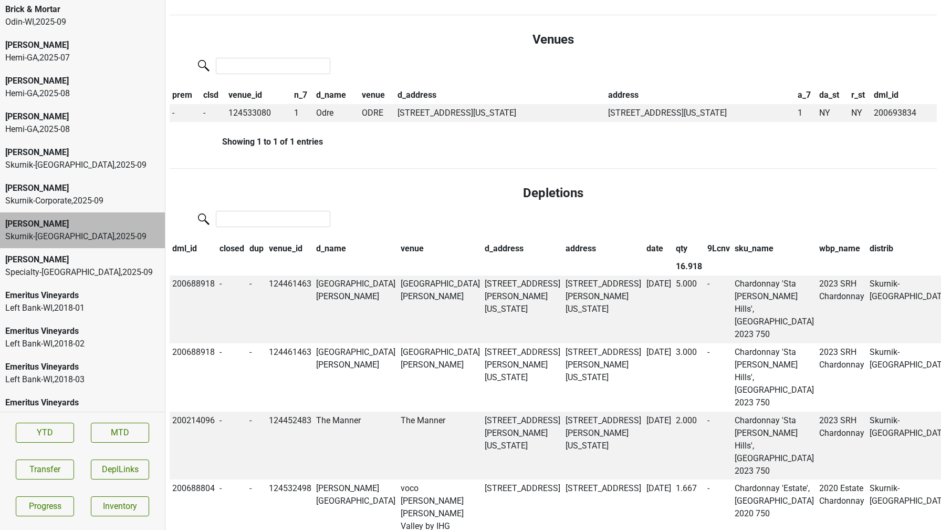
click at [673, 251] on th "qty" at bounding box center [689, 249] width 32 height 18
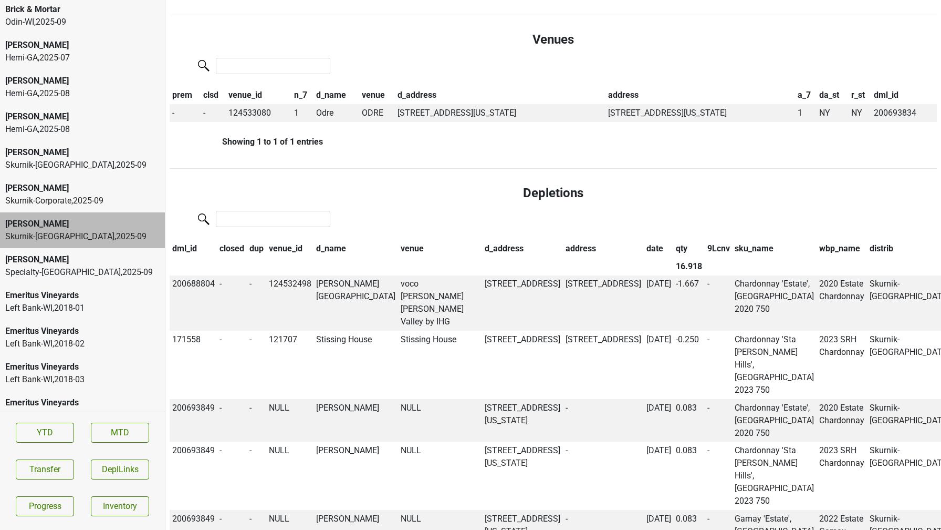
scroll to position [0, 0]
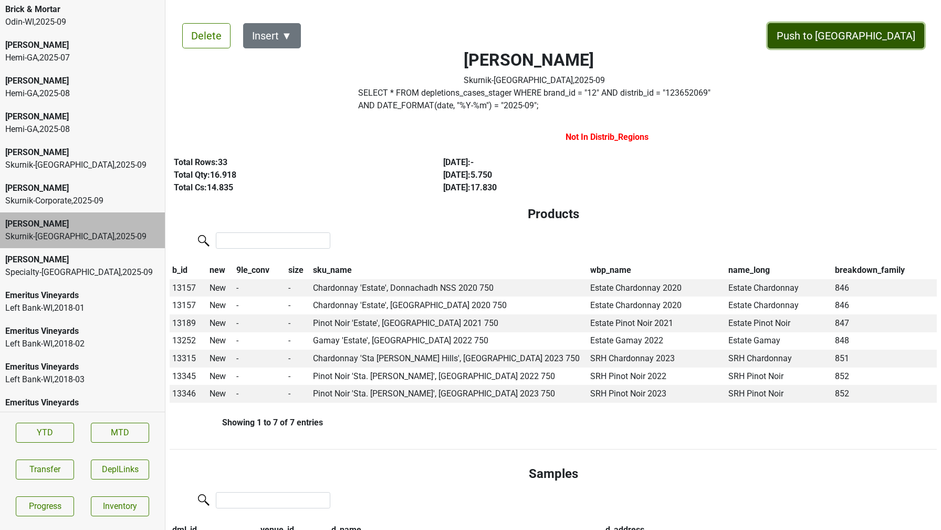
click at [866, 41] on button "Push to DC" at bounding box center [846, 35] width 157 height 25
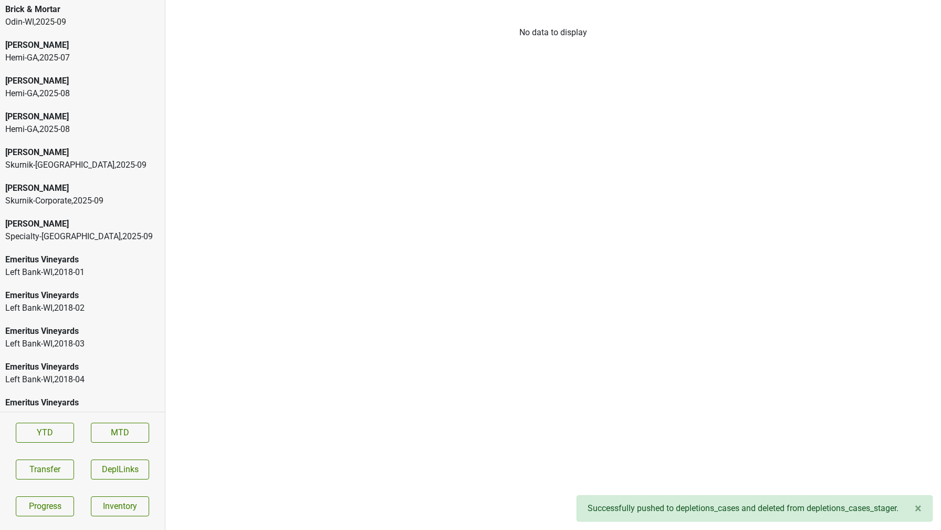
click at [93, 232] on div "Specialty-GA , 2025 - 09" at bounding box center [82, 236] width 154 height 13
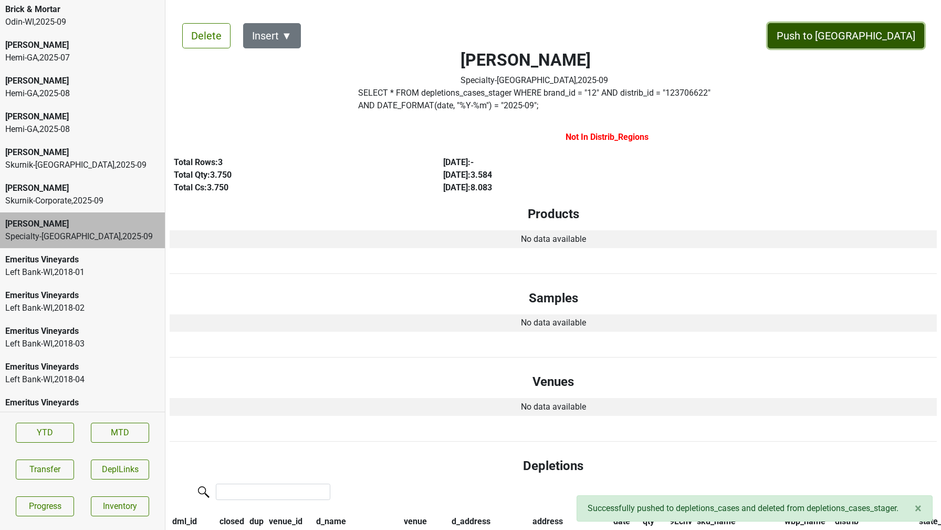
click at [880, 35] on button "Push to DC" at bounding box center [846, 35] width 157 height 25
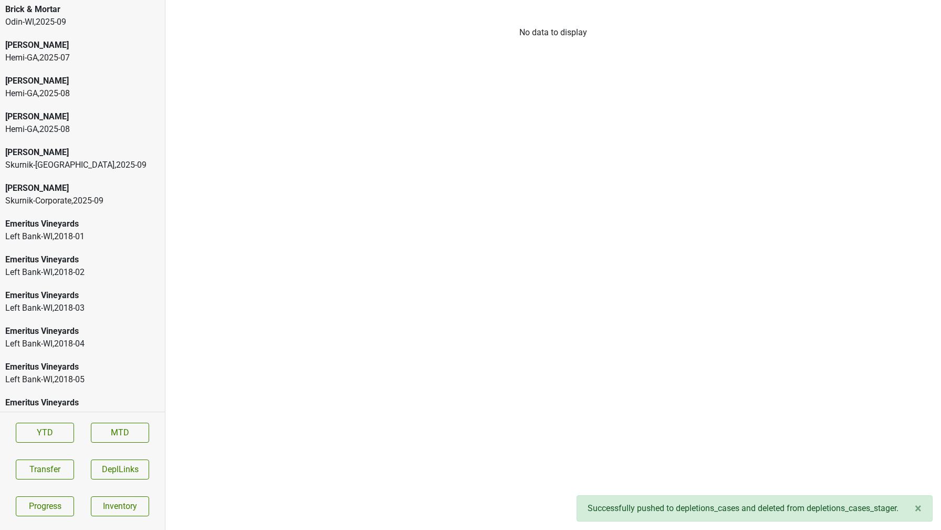
click at [95, 185] on div "Donnachadh" at bounding box center [82, 188] width 154 height 13
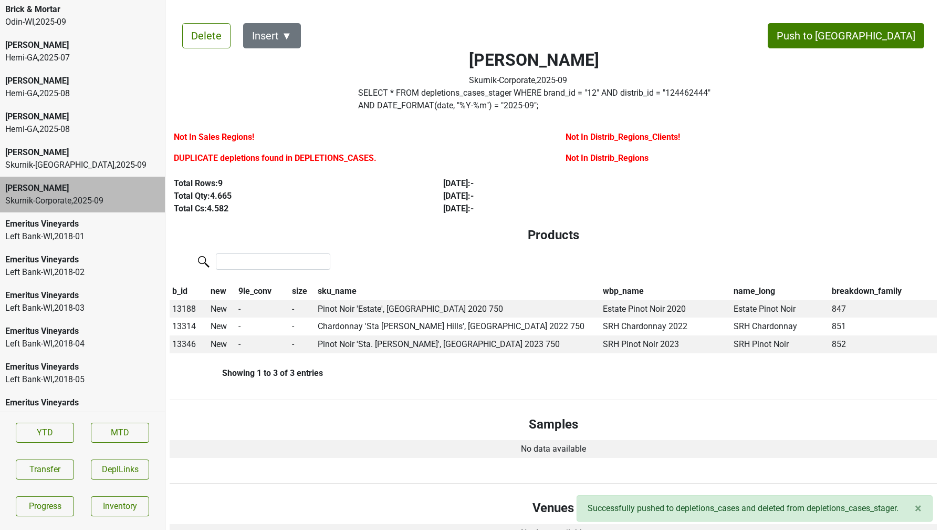
click at [91, 162] on div "Skurnik-CA , 2025 - 09" at bounding box center [82, 165] width 154 height 13
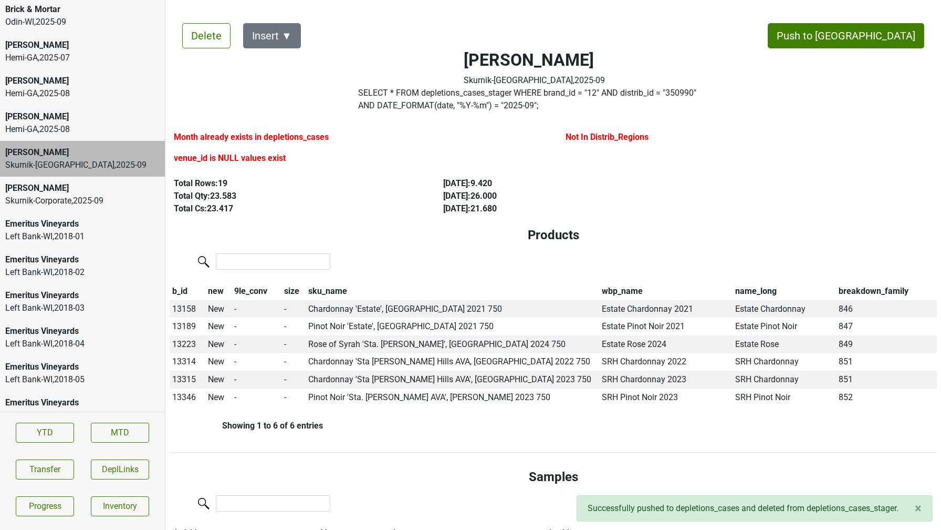
click at [409, 95] on label "SELECT * FROM depletions_cases_stager WHERE brand_id = " 12 " AND distrib_id = …" at bounding box center [534, 99] width 352 height 25
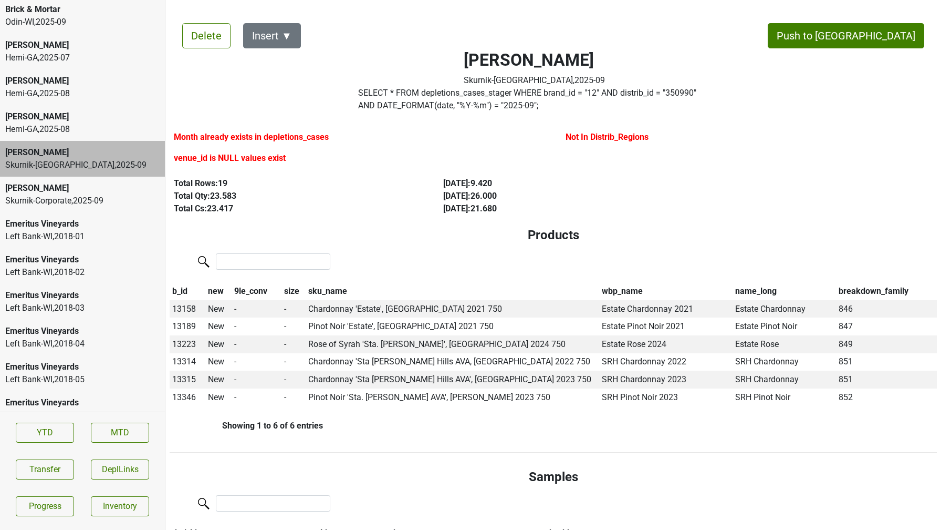
click at [100, 193] on div "Donnachadh" at bounding box center [82, 188] width 154 height 13
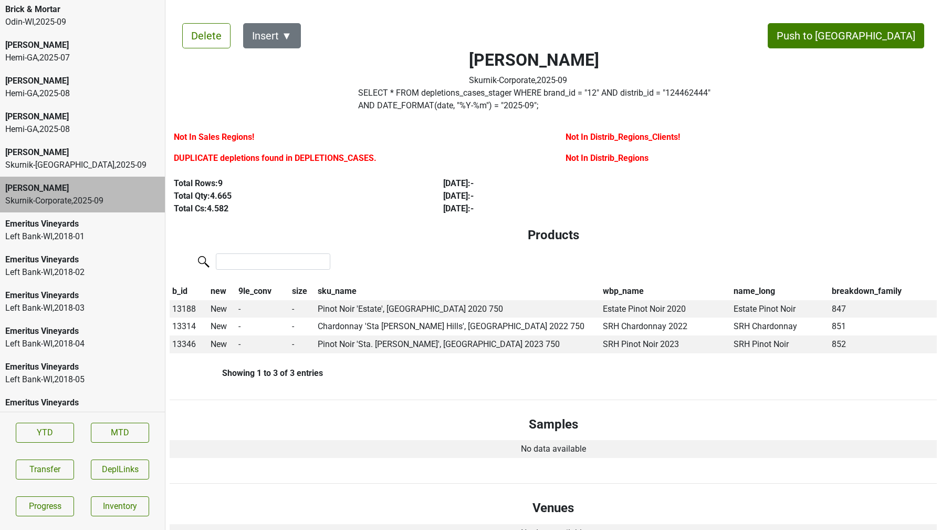
click at [67, 170] on div "Skurnik-CA , 2025 - 09" at bounding box center [82, 165] width 154 height 13
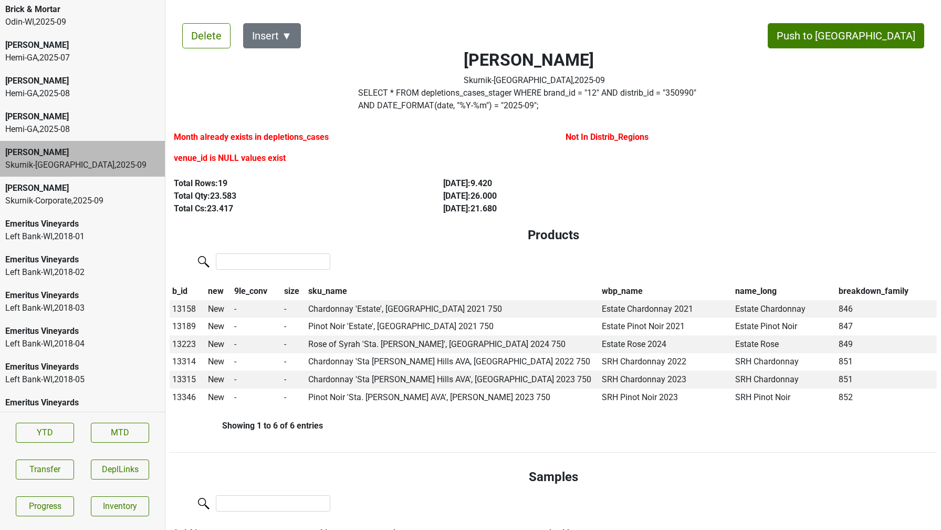
click at [397, 93] on label "SELECT * FROM depletions_cases_stager WHERE brand_id = " 12 " AND distrib_id = …" at bounding box center [534, 99] width 352 height 25
click at [34, 461] on button "Transfer" at bounding box center [45, 469] width 58 height 20
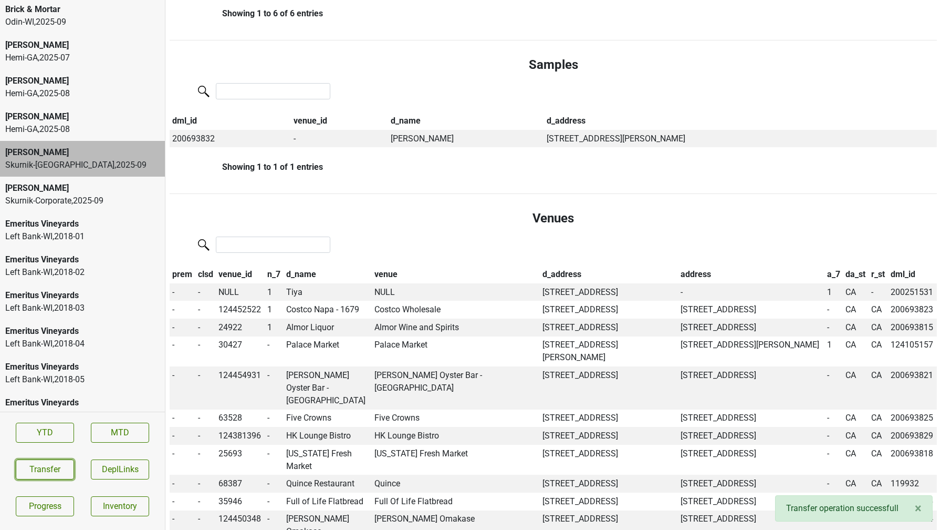
scroll to position [394, 0]
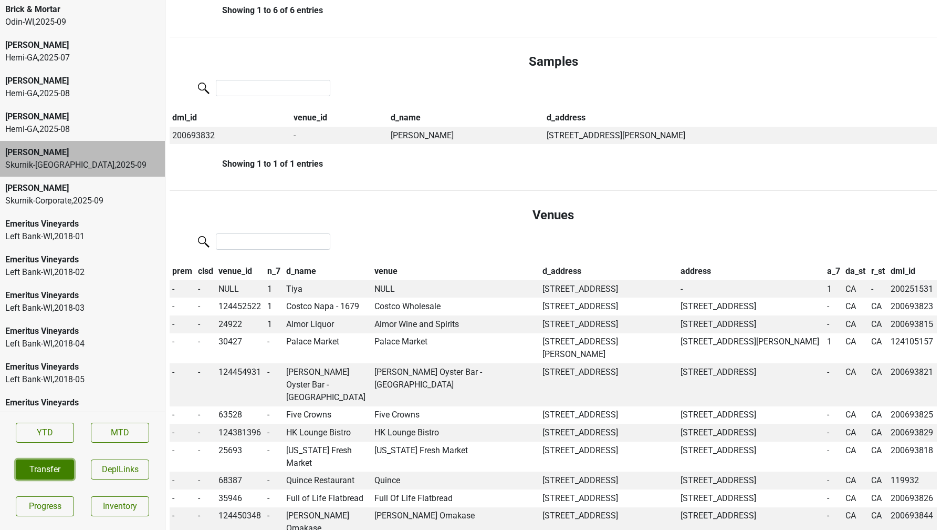
click at [69, 473] on button "Transfer" at bounding box center [45, 469] width 58 height 20
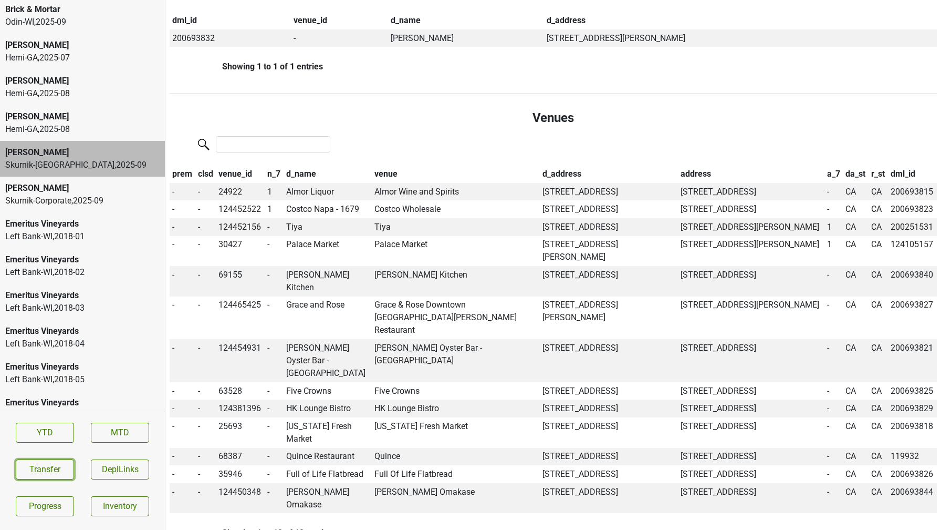
scroll to position [494, 0]
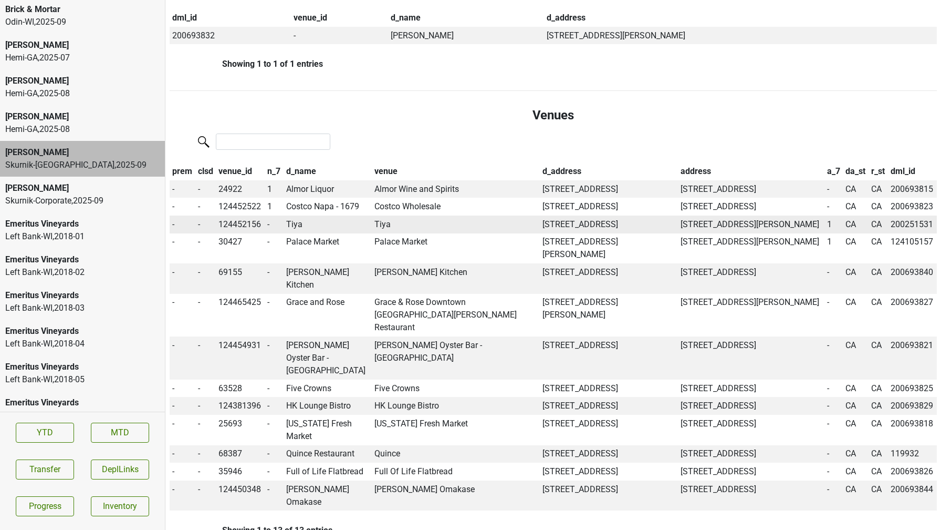
click at [292, 233] on td "Tiya" at bounding box center [328, 224] width 88 height 18
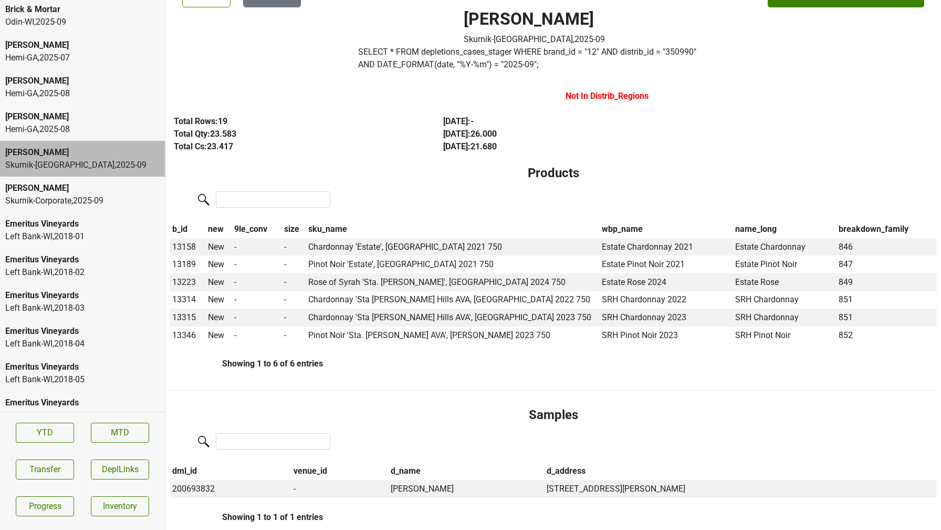
scroll to position [0, 0]
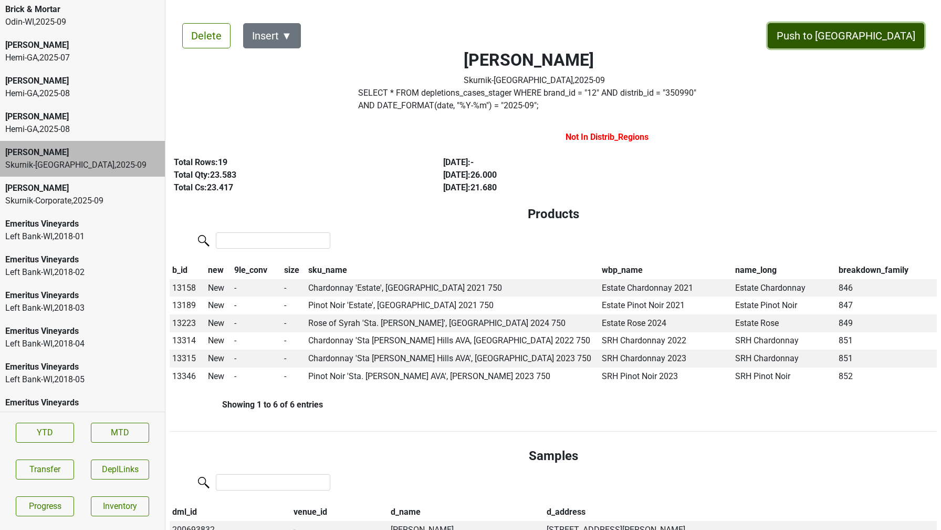
click at [888, 25] on button "Push to DC" at bounding box center [846, 35] width 157 height 25
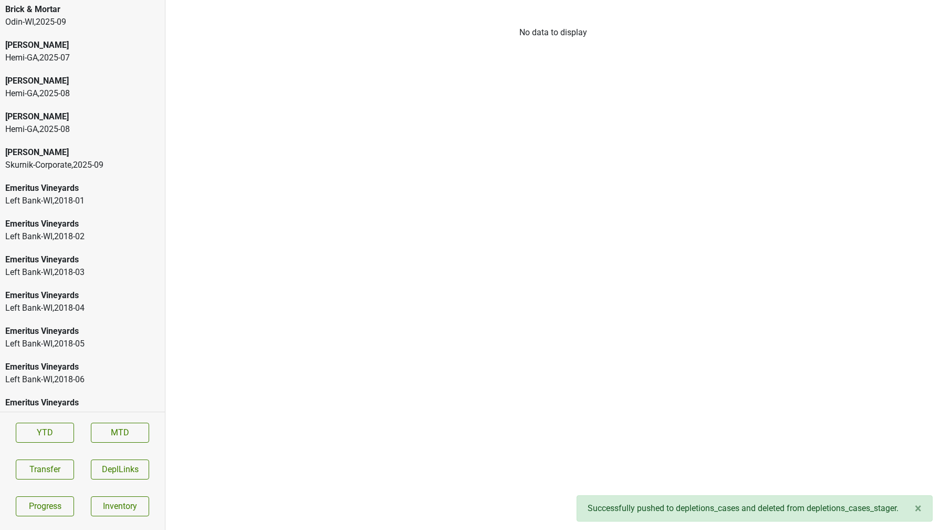
click at [53, 148] on div "Donnachadh" at bounding box center [82, 152] width 154 height 13
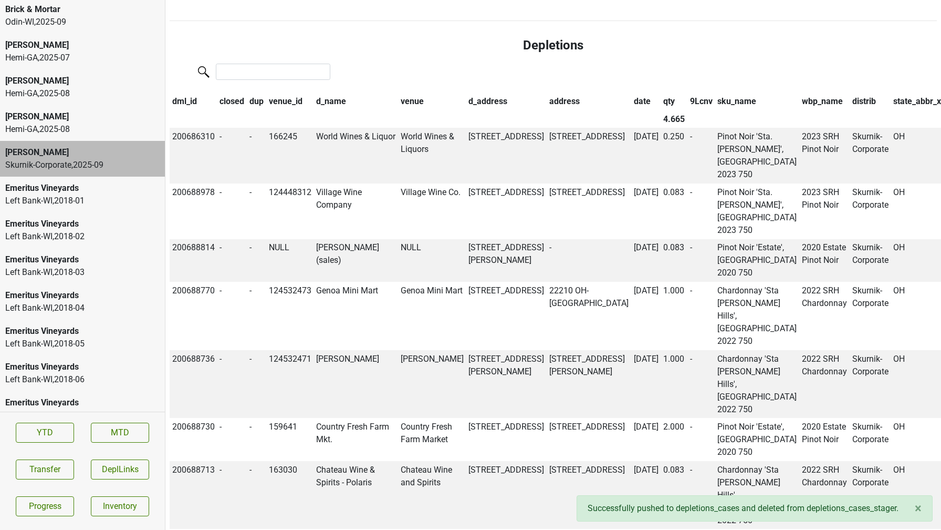
scroll to position [551, 0]
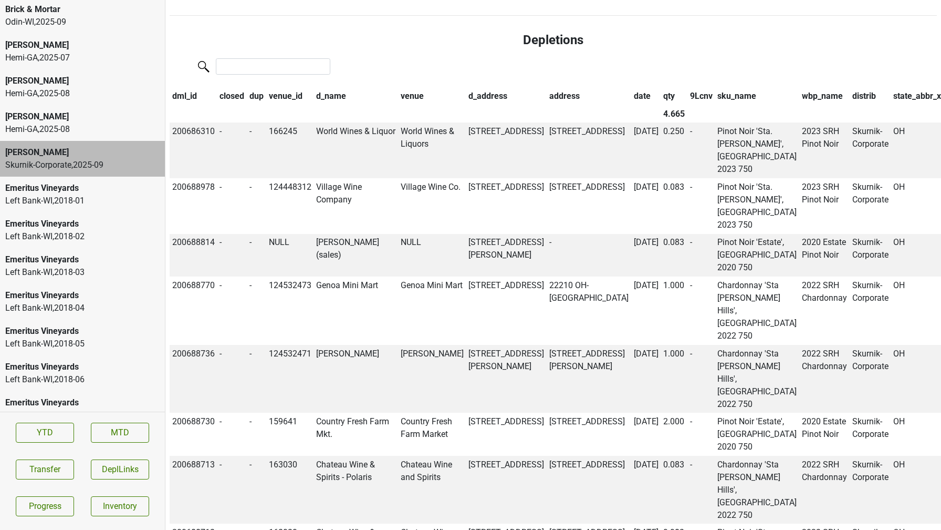
click at [24, 481] on section "YTD MTD Transfer DeplLinks Progress Inventory" at bounding box center [82, 468] width 165 height 115
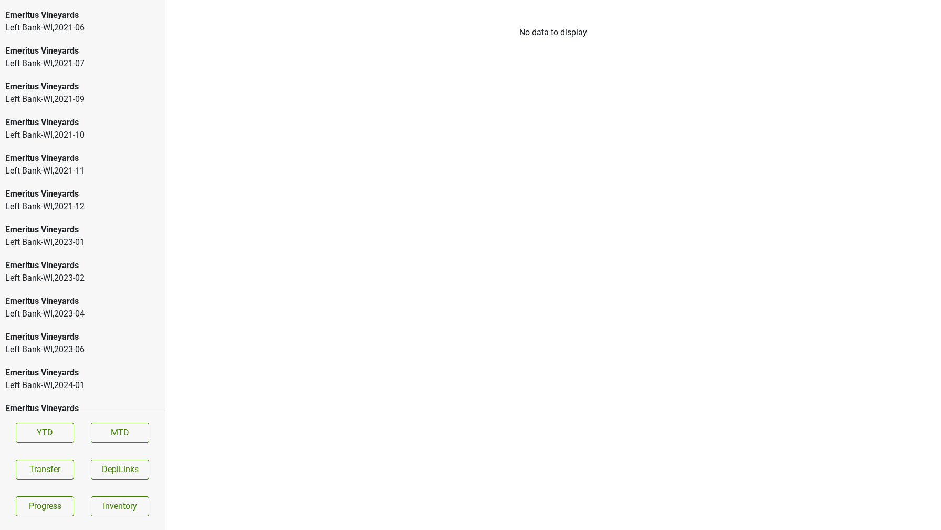
scroll to position [1982, 0]
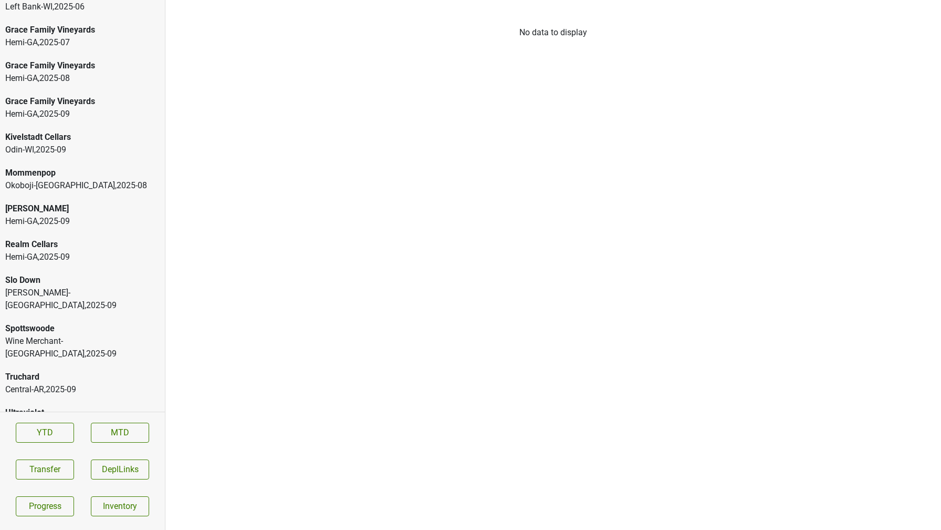
click at [94, 370] on div "Truchard" at bounding box center [82, 376] width 154 height 13
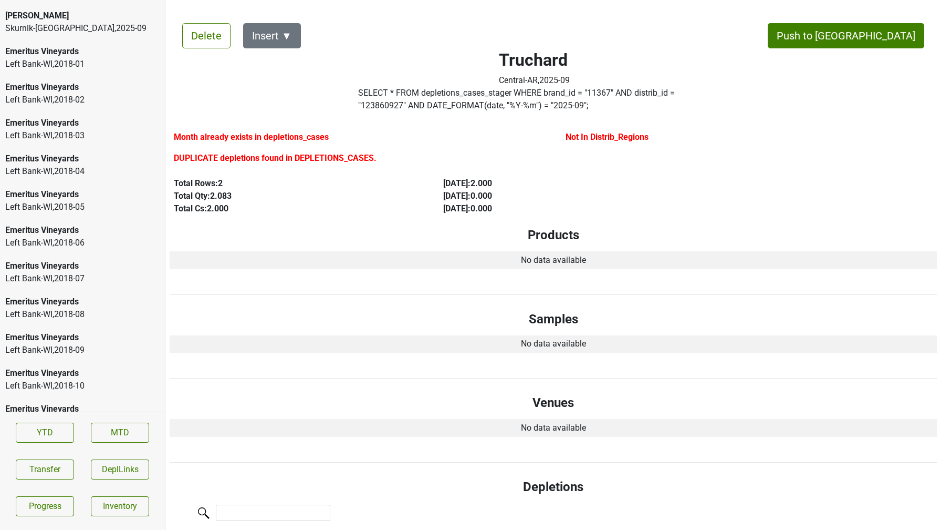
scroll to position [0, 0]
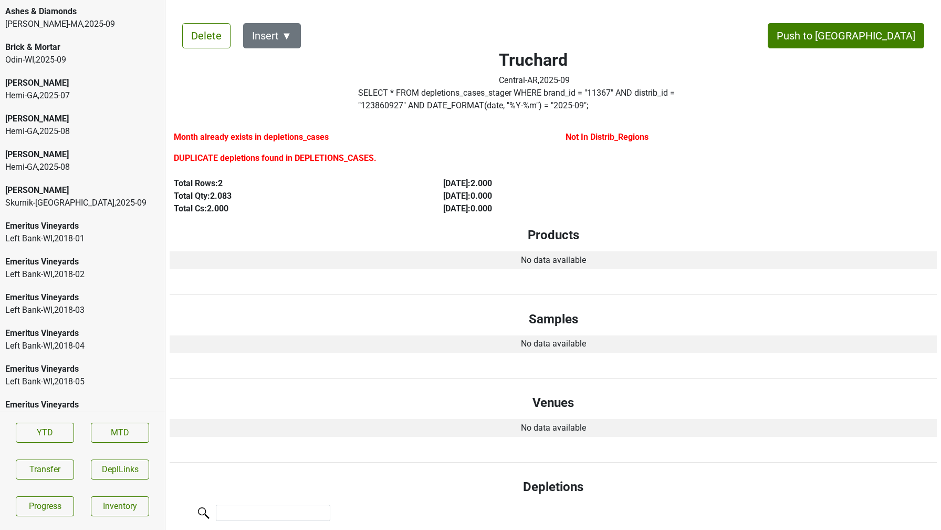
click at [64, 189] on div "[PERSON_NAME]" at bounding box center [82, 190] width 154 height 13
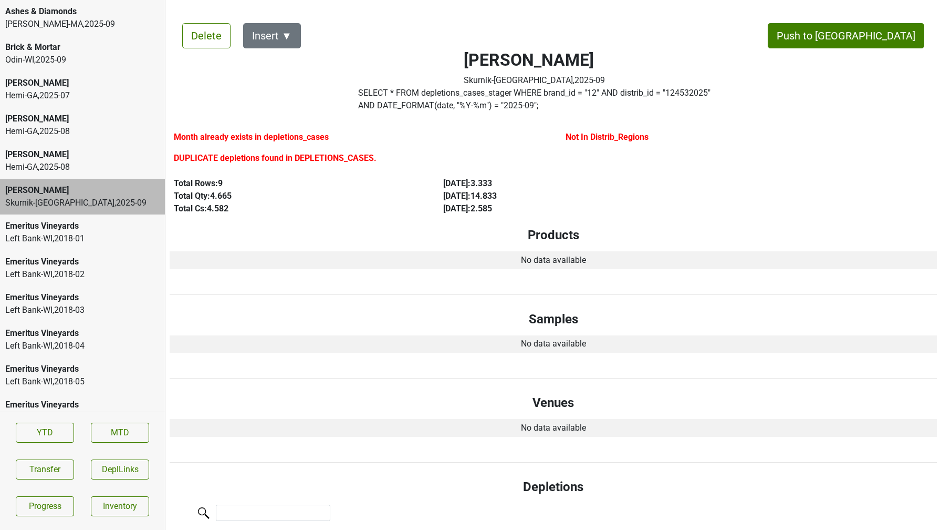
click at [416, 100] on label "SELECT * FROM depletions_cases_stager WHERE brand_id = " 12 " AND distrib_id = …" at bounding box center [534, 99] width 352 height 25
click at [61, 464] on button "Transfer" at bounding box center [45, 469] width 58 height 20
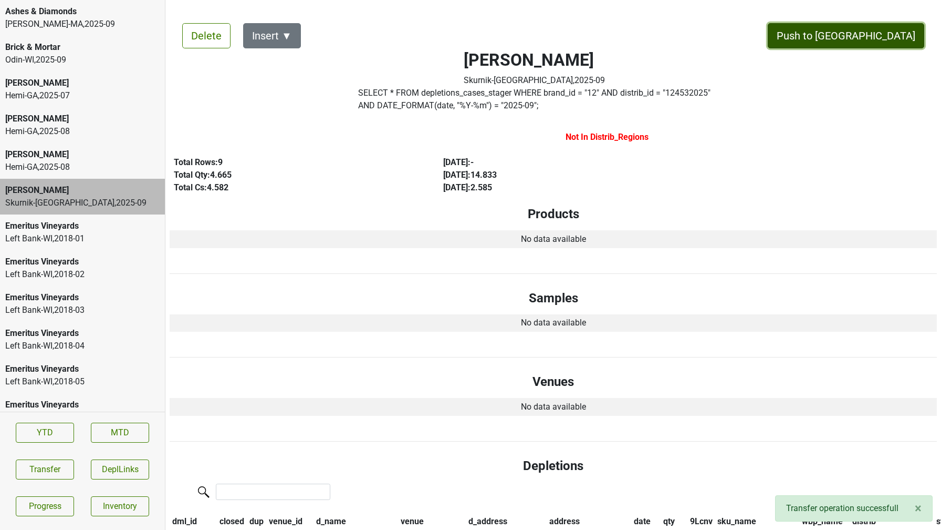
click at [875, 30] on button "Push to DC" at bounding box center [846, 35] width 157 height 25
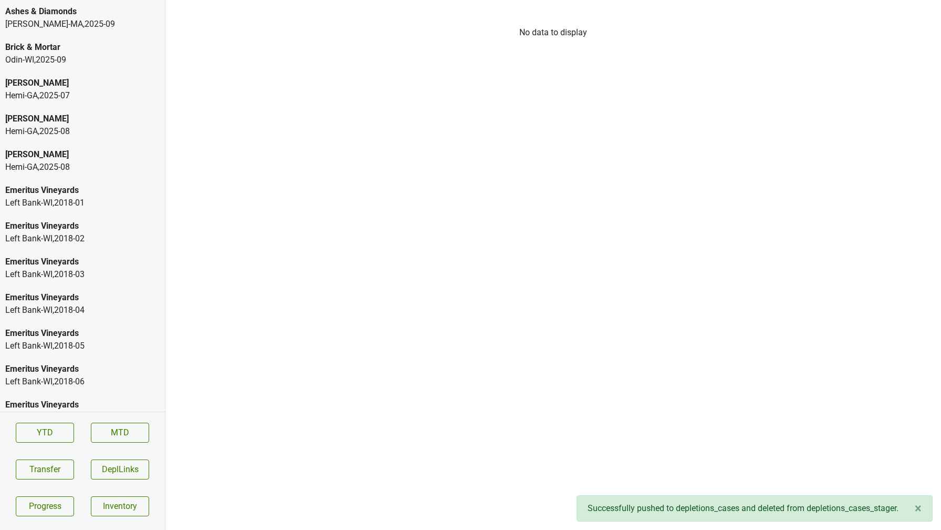
click at [43, 16] on div "Ashes & Diamonds" at bounding box center [82, 11] width 154 height 13
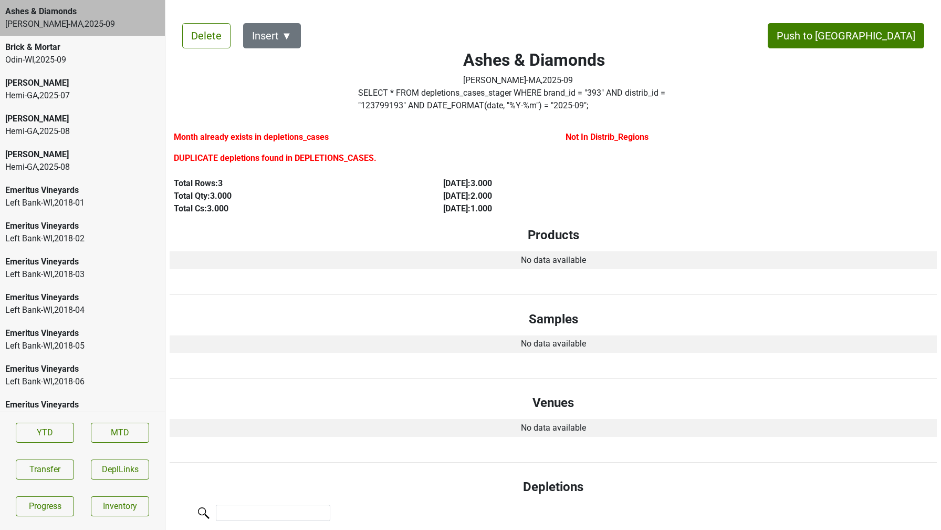
click at [697, 91] on label "SELECT * FROM depletions_cases_stager WHERE brand_id = " 393 " AND distrib_id =…" at bounding box center [534, 99] width 352 height 25
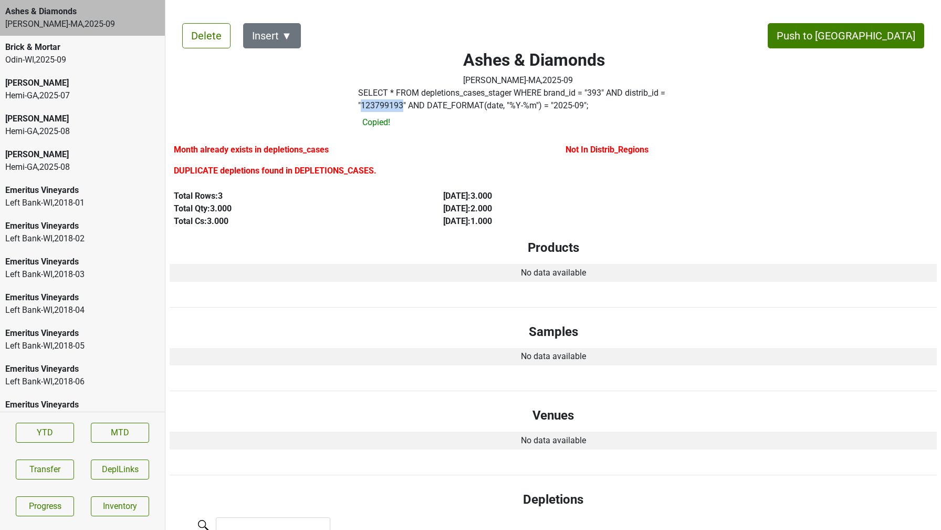
click at [697, 91] on label "SELECT * FROM depletions_cases_stager WHERE brand_id = " 393 " AND distrib_id =…" at bounding box center [534, 99] width 352 height 25
copy label "123799193"
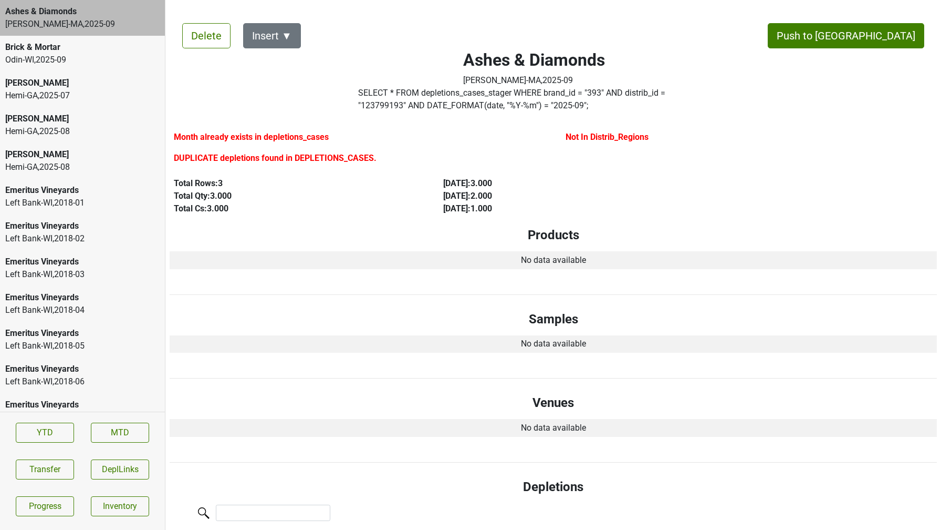
click at [45, 3] on div "Ashes & Diamonds Martignetti-MA , 2025 - 09" at bounding box center [82, 18] width 165 height 36
click at [47, 9] on div "Ashes & Diamonds" at bounding box center [82, 11] width 154 height 13
click at [215, 26] on button "Delete" at bounding box center [206, 35] width 48 height 25
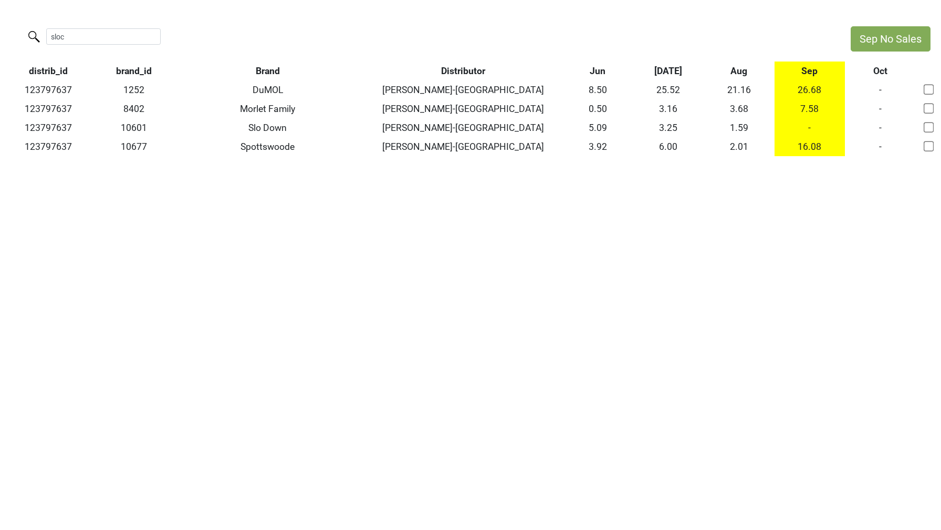
drag, startPoint x: 97, startPoint y: 37, endPoint x: 0, endPoint y: 35, distance: 96.7
click at [0, 35] on div "sloc" at bounding box center [420, 37] width 840 height 23
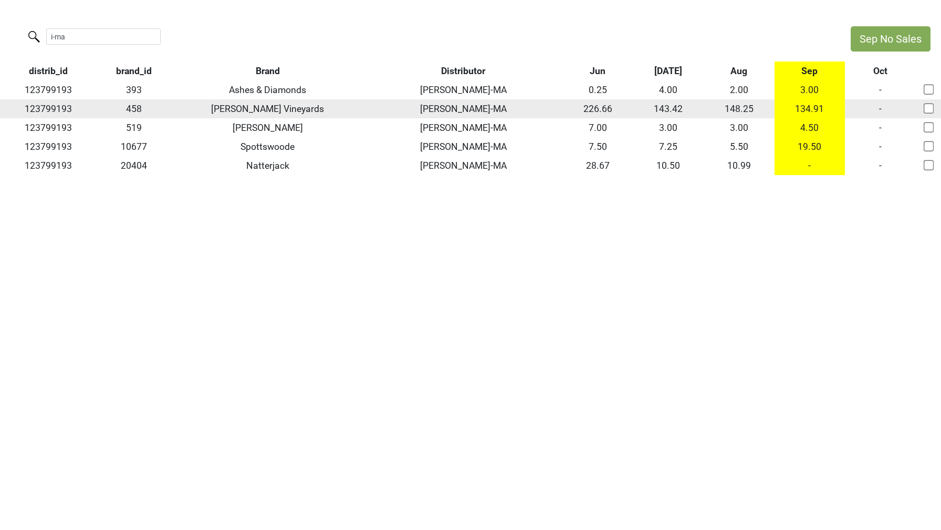
type input "i-ma"
click at [43, 108] on td "123799193" at bounding box center [48, 108] width 97 height 19
copy td "123799193"
